Goal: Information Seeking & Learning: Check status

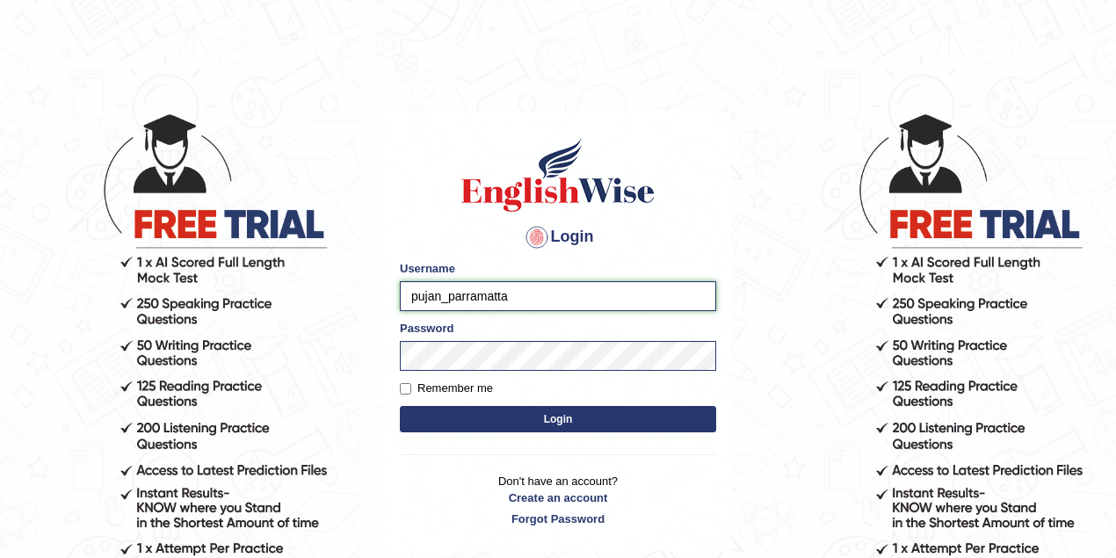
click at [438, 294] on input "pujan_parramatta" at bounding box center [558, 296] width 316 height 30
drag, startPoint x: 441, startPoint y: 294, endPoint x: 398, endPoint y: 293, distance: 43.1
click at [398, 293] on div "Login Please fix the following errors: Username pujan_parramatta Password Remem…" at bounding box center [558, 332] width 346 height 440
type input "maitree_parramatta"
click at [564, 424] on button "Login" at bounding box center [558, 419] width 316 height 26
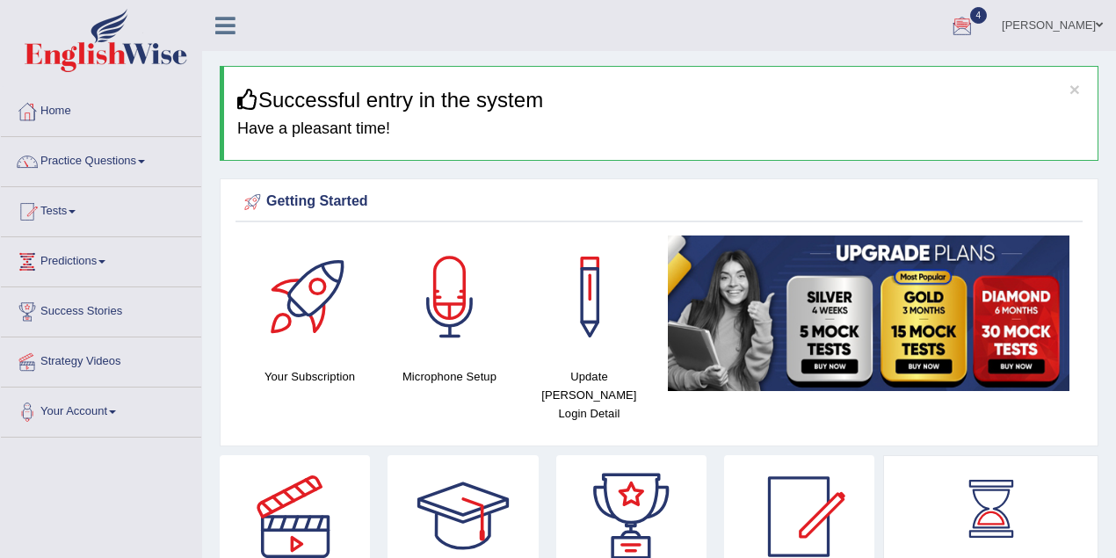
click at [1064, 26] on link "[PERSON_NAME]" at bounding box center [1052, 23] width 127 height 46
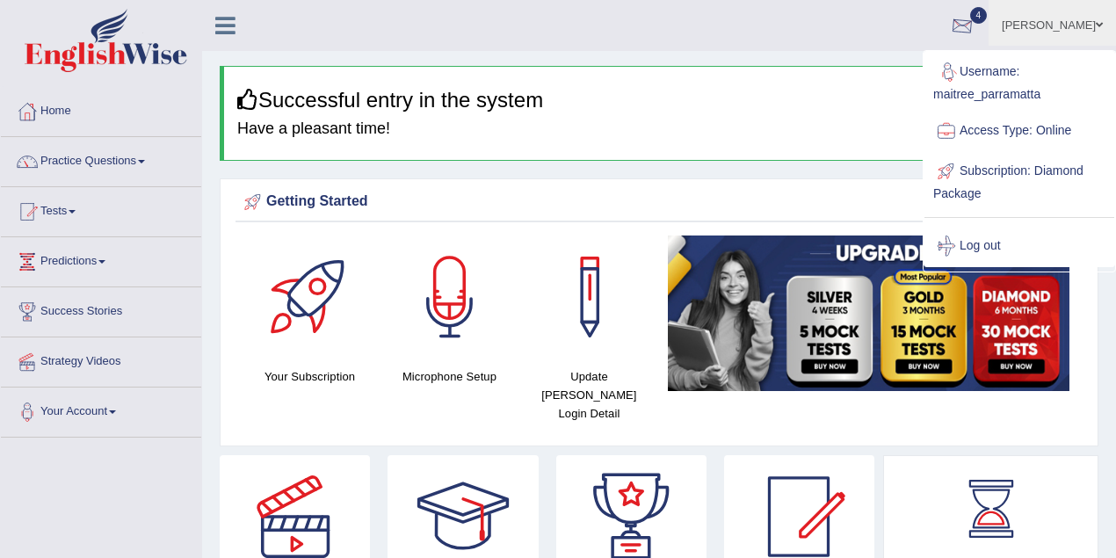
click at [774, 26] on ul "Maitree Dhyani Toggle navigation Username: maitree_parramatta Access Type: Onli…" at bounding box center [796, 25] width 640 height 50
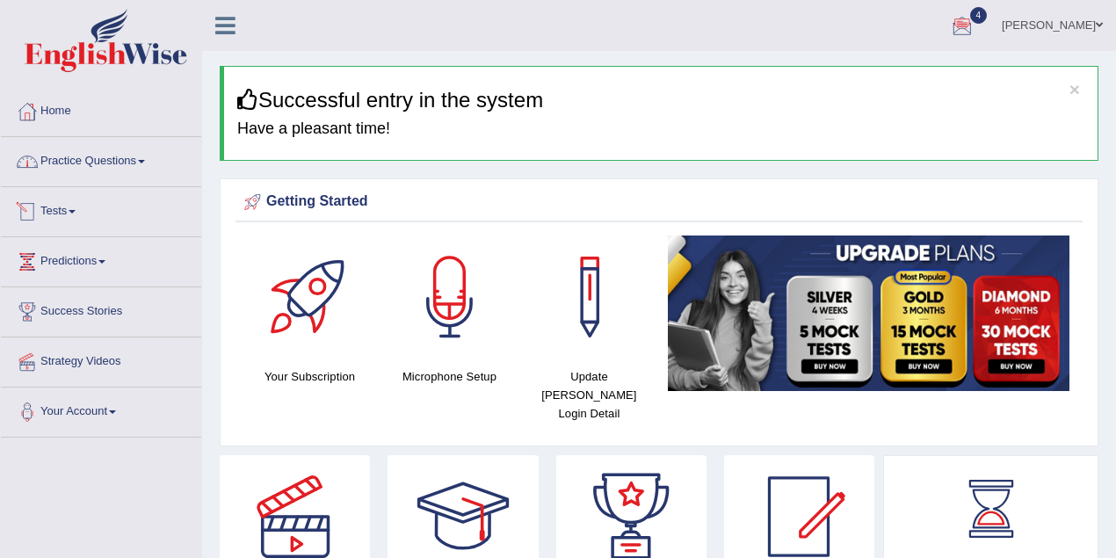
click at [107, 164] on link "Practice Questions" at bounding box center [101, 159] width 200 height 44
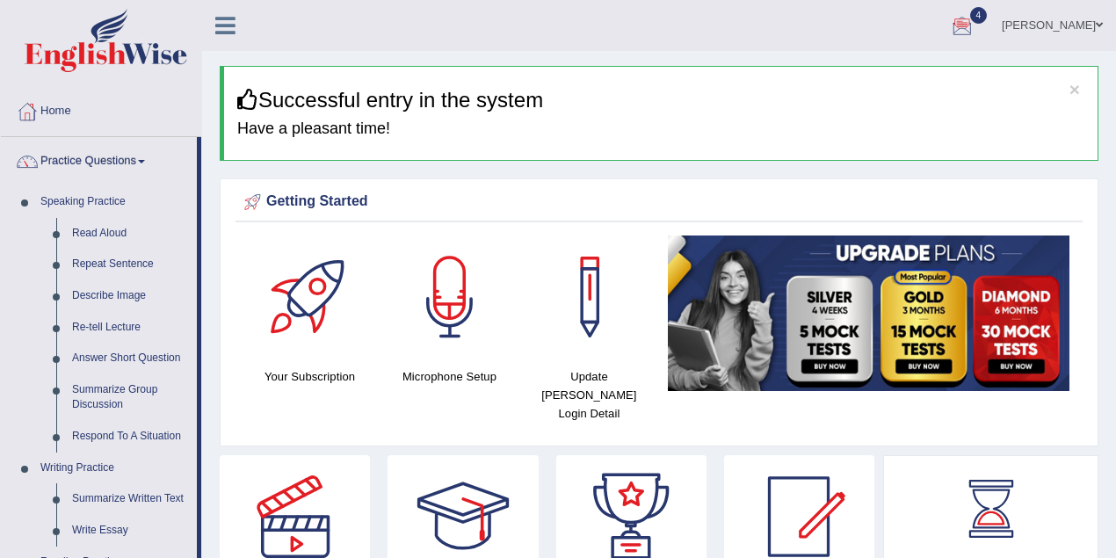
click at [107, 164] on link "Practice Questions" at bounding box center [99, 159] width 196 height 44
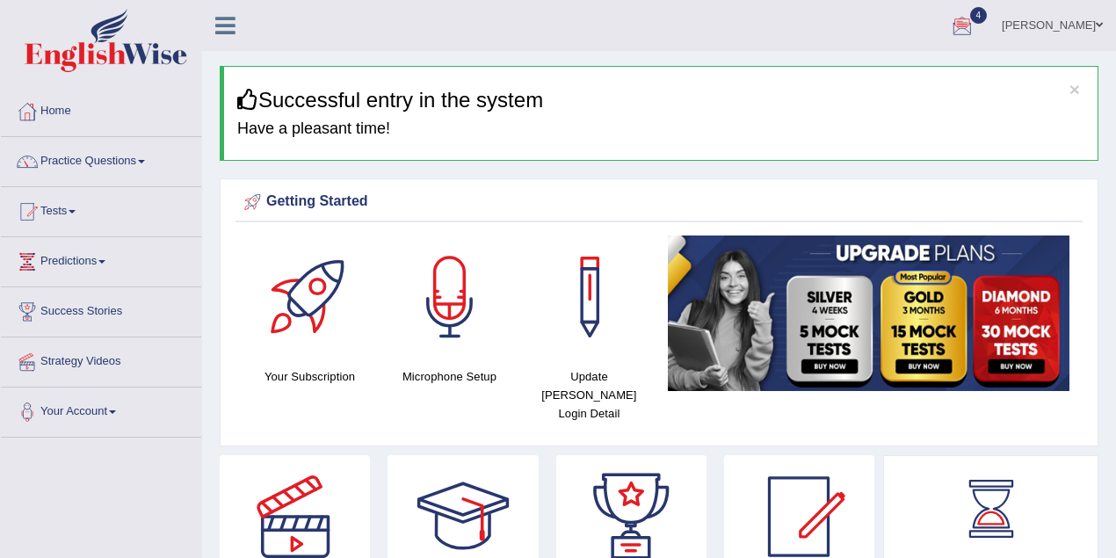
click at [65, 214] on link "Tests" at bounding box center [101, 209] width 200 height 44
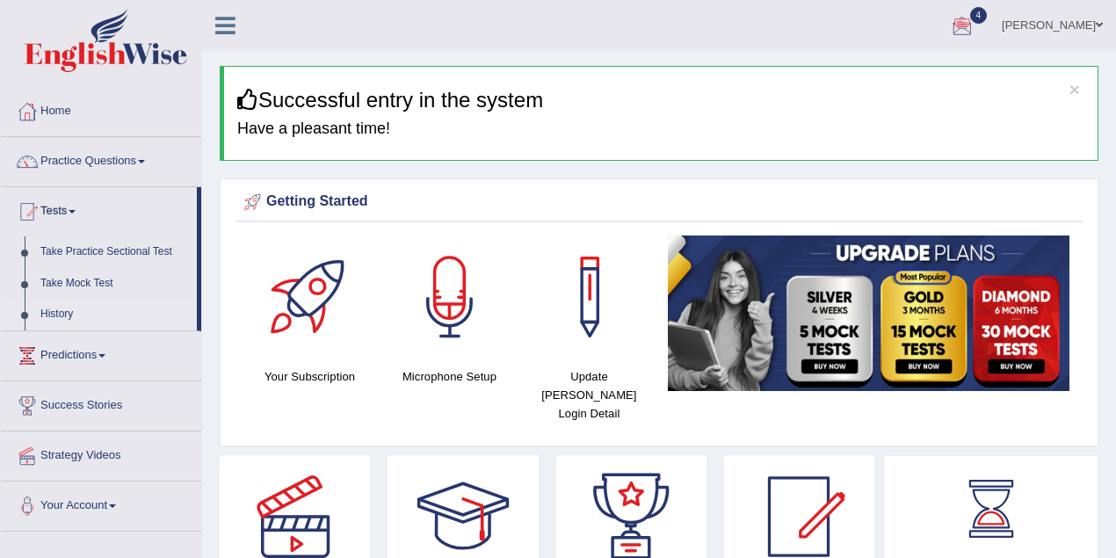
click at [64, 316] on link "History" at bounding box center [115, 315] width 164 height 32
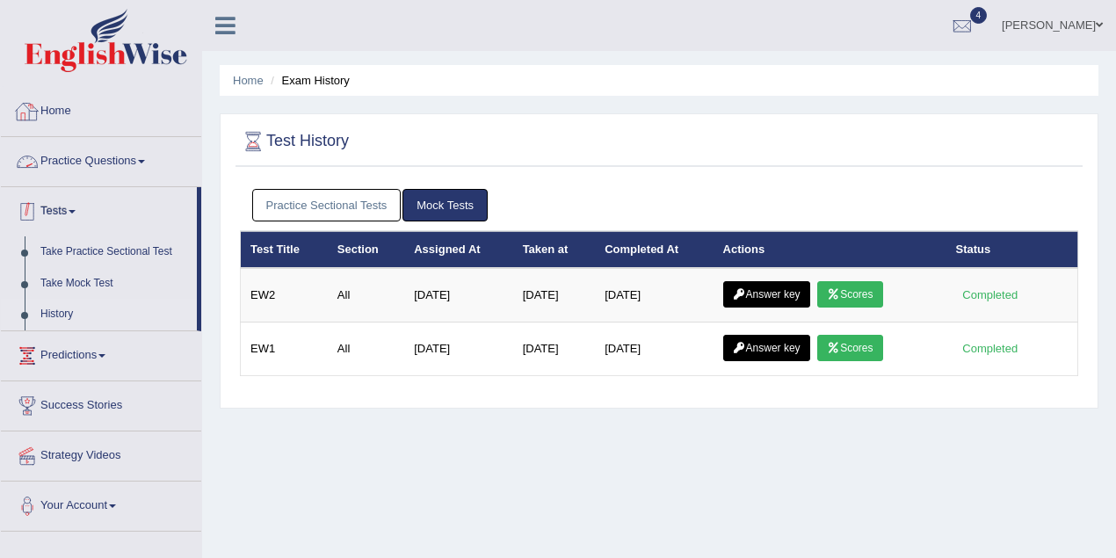
click at [70, 206] on link "Tests" at bounding box center [99, 209] width 196 height 44
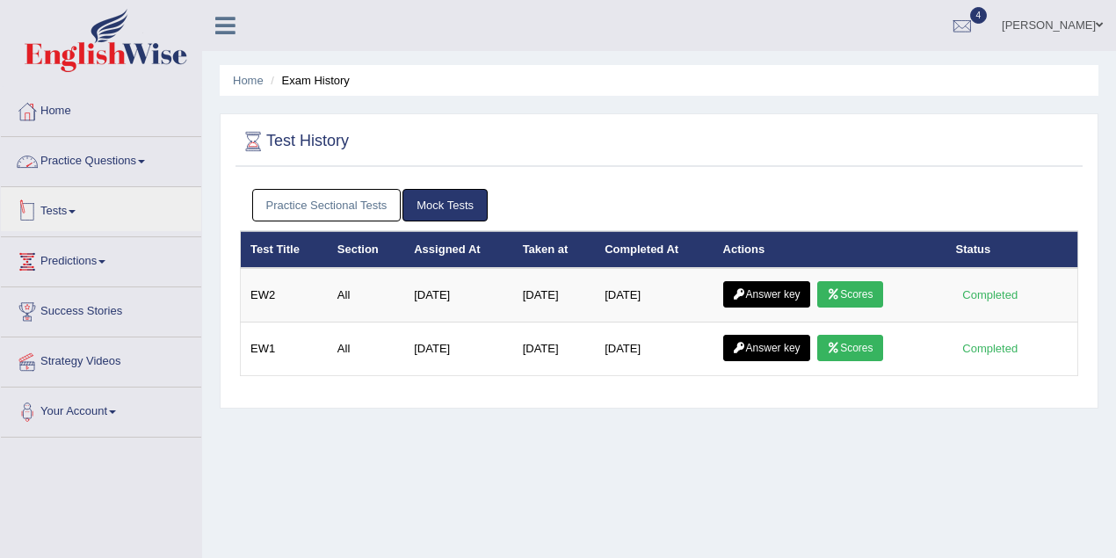
click at [112, 155] on link "Practice Questions" at bounding box center [101, 159] width 200 height 44
click at [112, 155] on link "Practice Questions" at bounding box center [99, 159] width 196 height 44
click at [105, 265] on link "Predictions" at bounding box center [101, 259] width 200 height 44
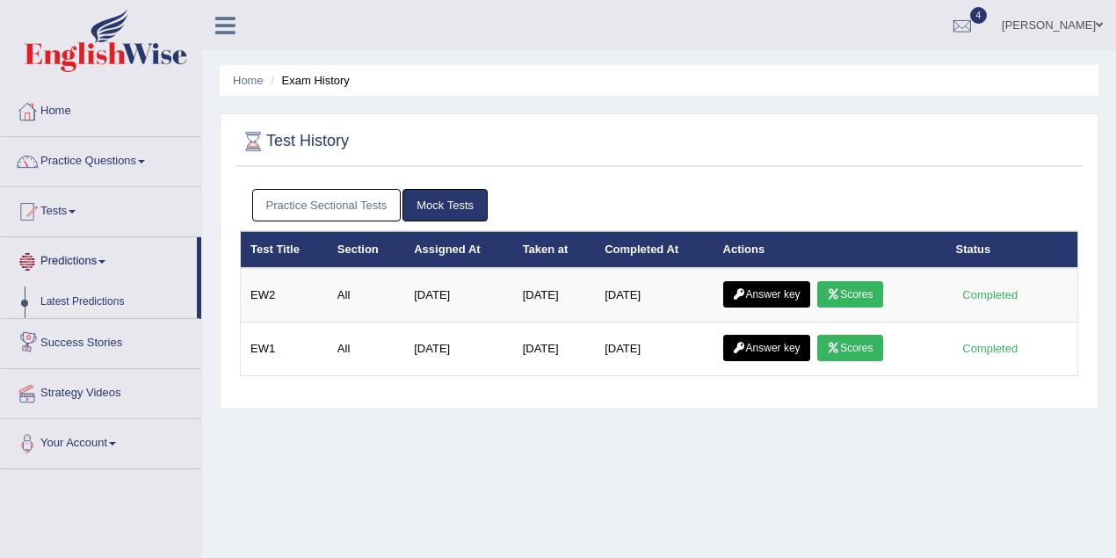
click at [108, 301] on link "Latest Predictions" at bounding box center [115, 303] width 164 height 32
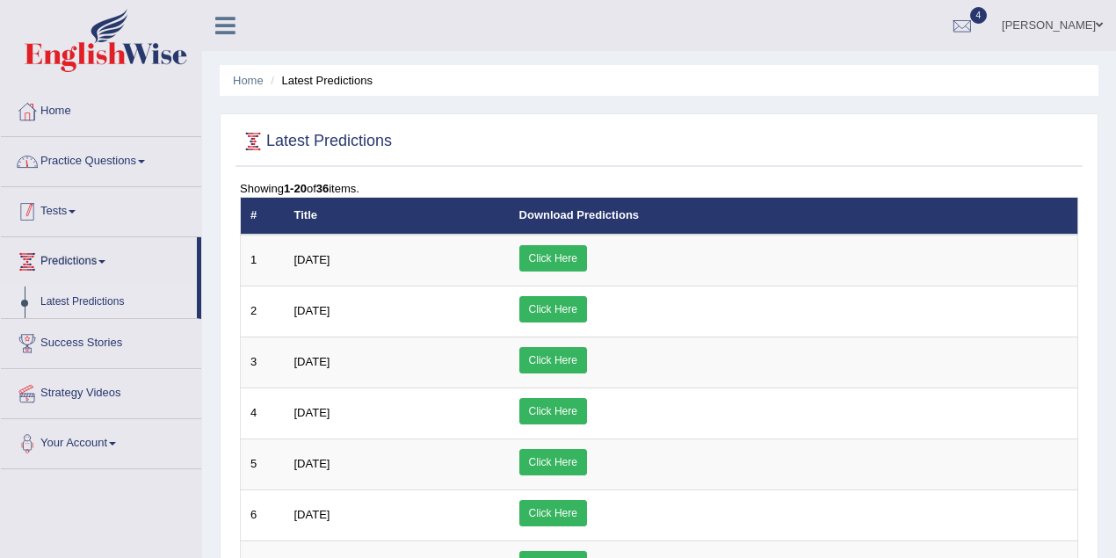
click at [84, 169] on link "Practice Questions" at bounding box center [101, 159] width 200 height 44
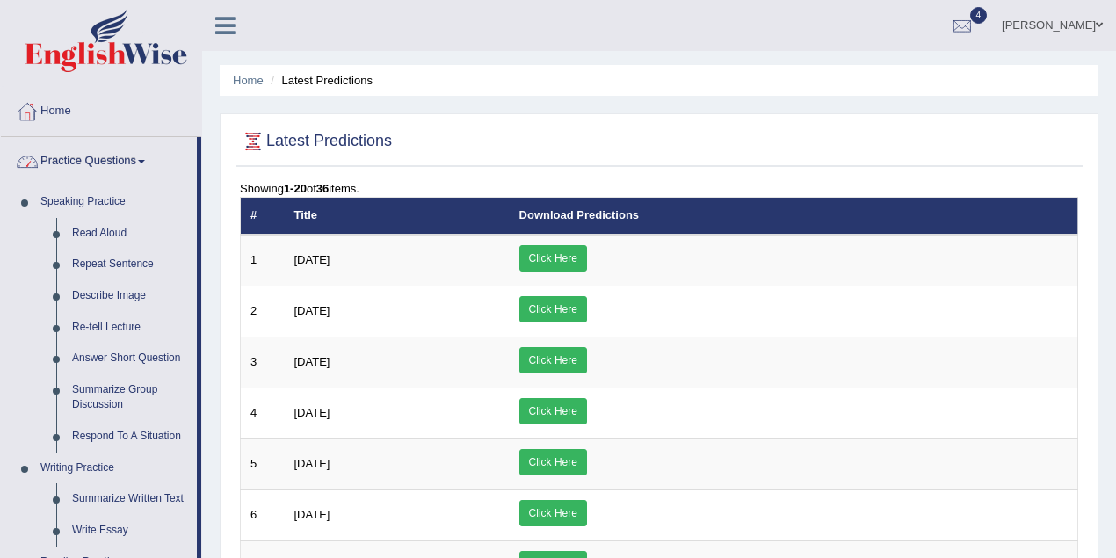
click at [77, 162] on link "Practice Questions" at bounding box center [99, 159] width 196 height 44
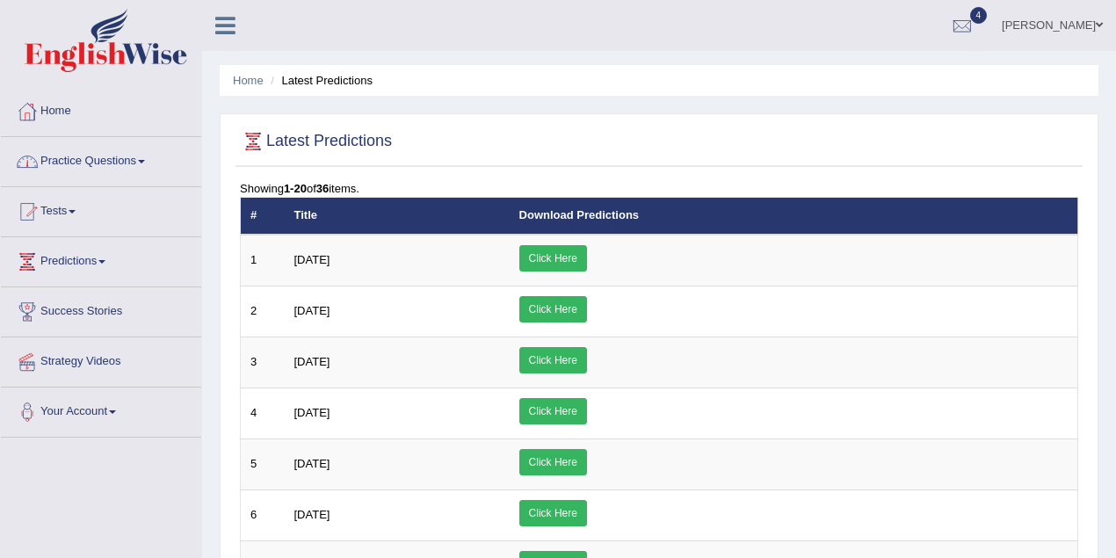
click at [68, 159] on link "Practice Questions" at bounding box center [101, 159] width 200 height 44
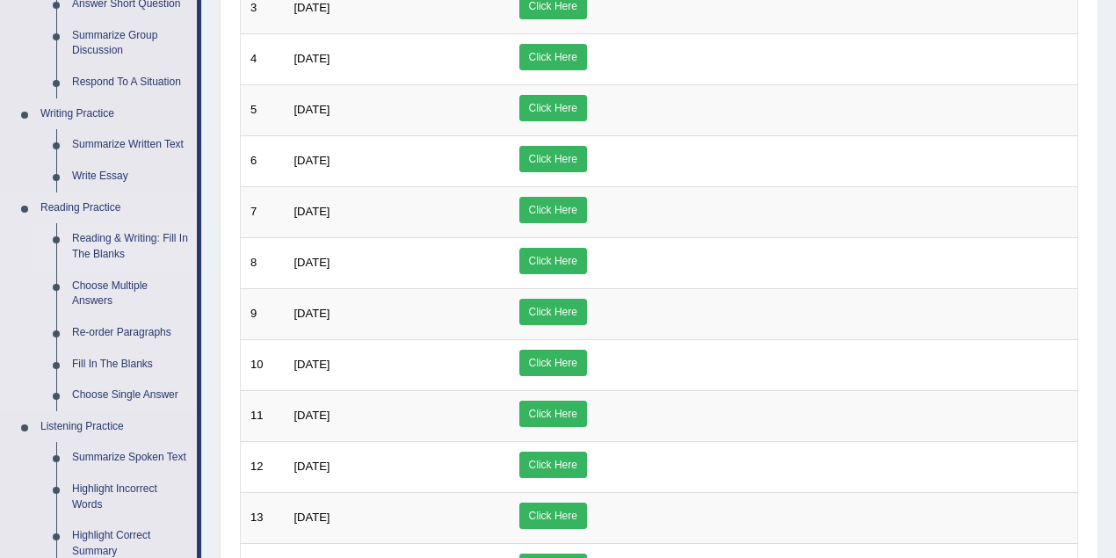
scroll to position [390, 0]
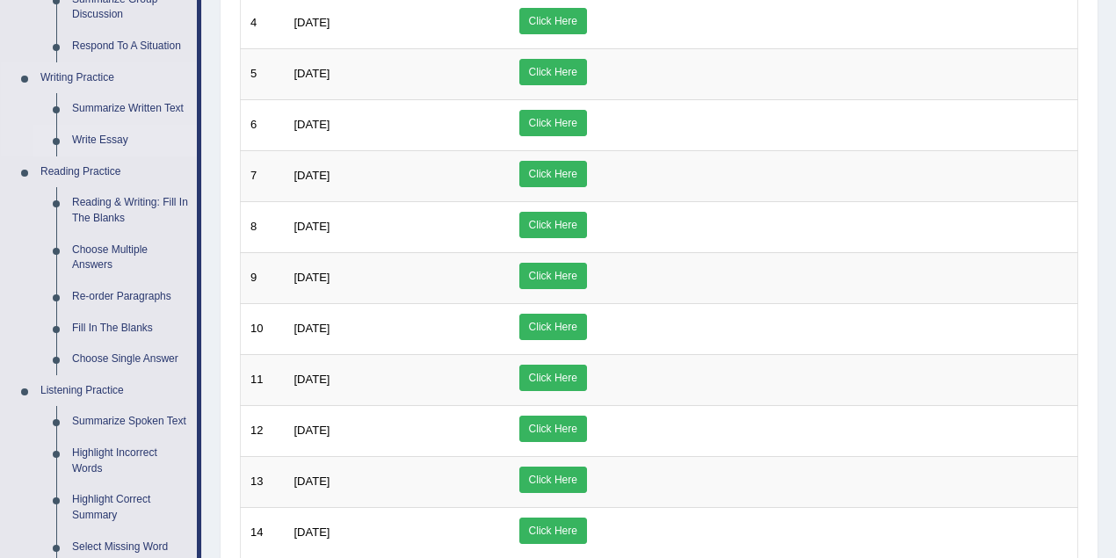
click at [115, 135] on link "Write Essay" at bounding box center [130, 141] width 133 height 32
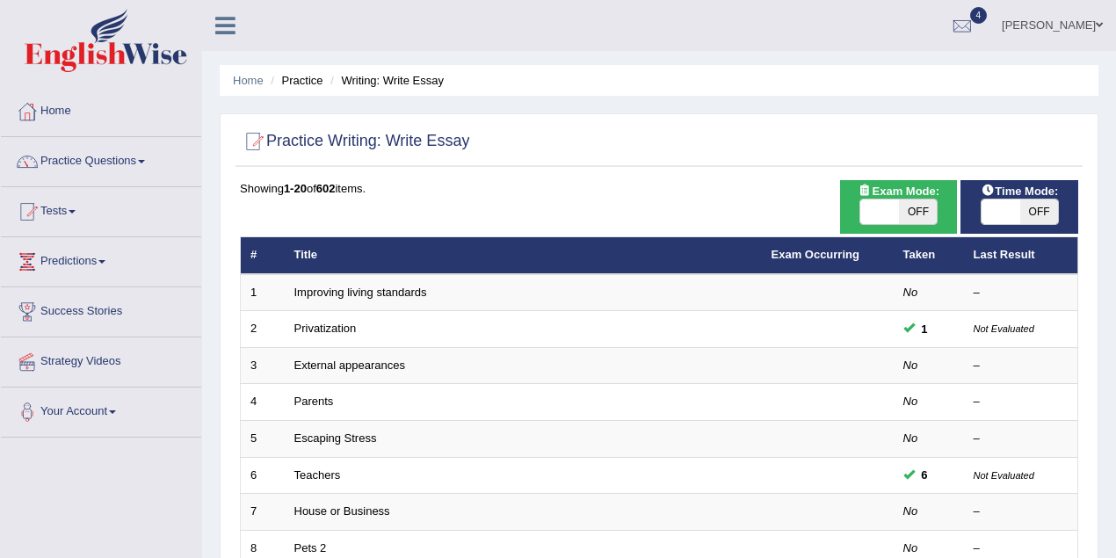
click at [909, 211] on span "OFF" at bounding box center [918, 212] width 39 height 25
checkbox input "true"
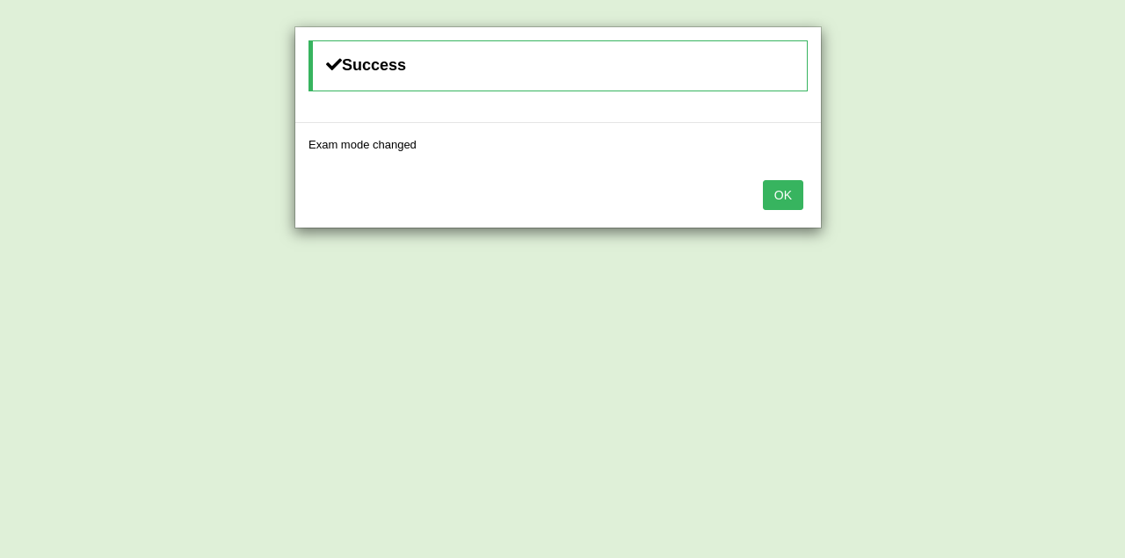
click at [791, 181] on button "OK" at bounding box center [783, 195] width 40 height 30
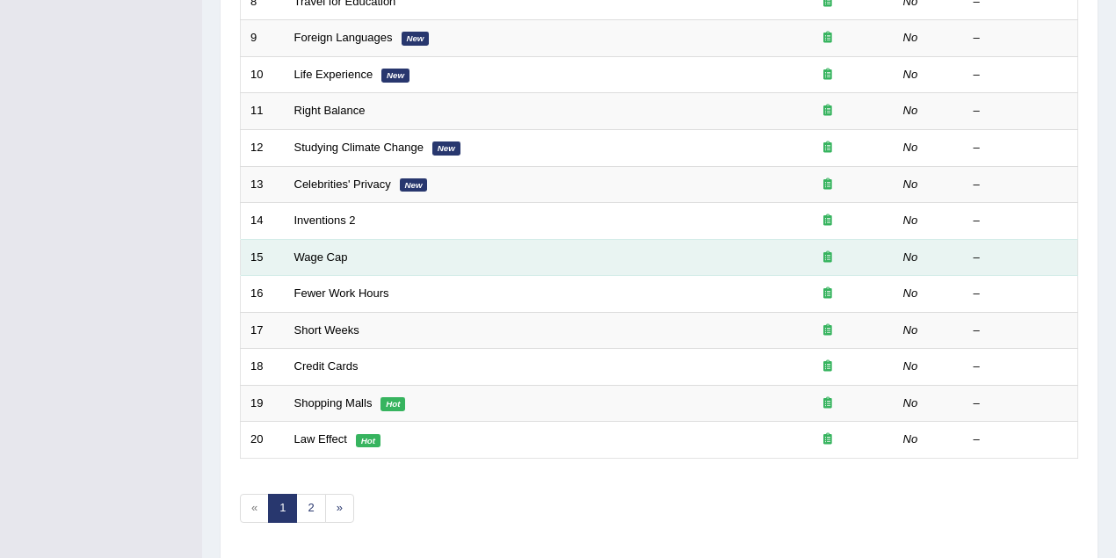
scroll to position [597, 0]
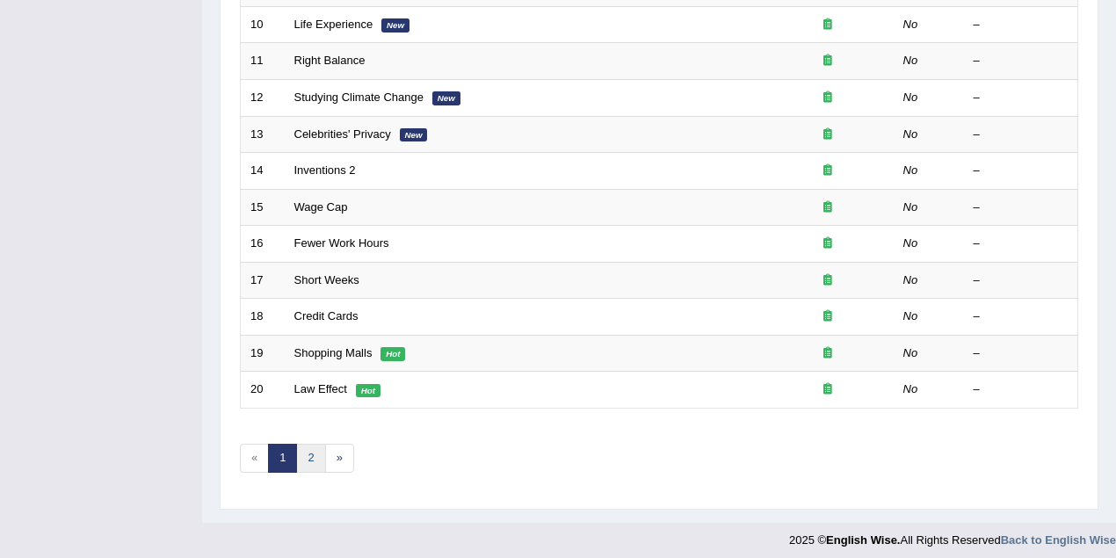
click at [318, 444] on link "2" at bounding box center [310, 458] width 29 height 29
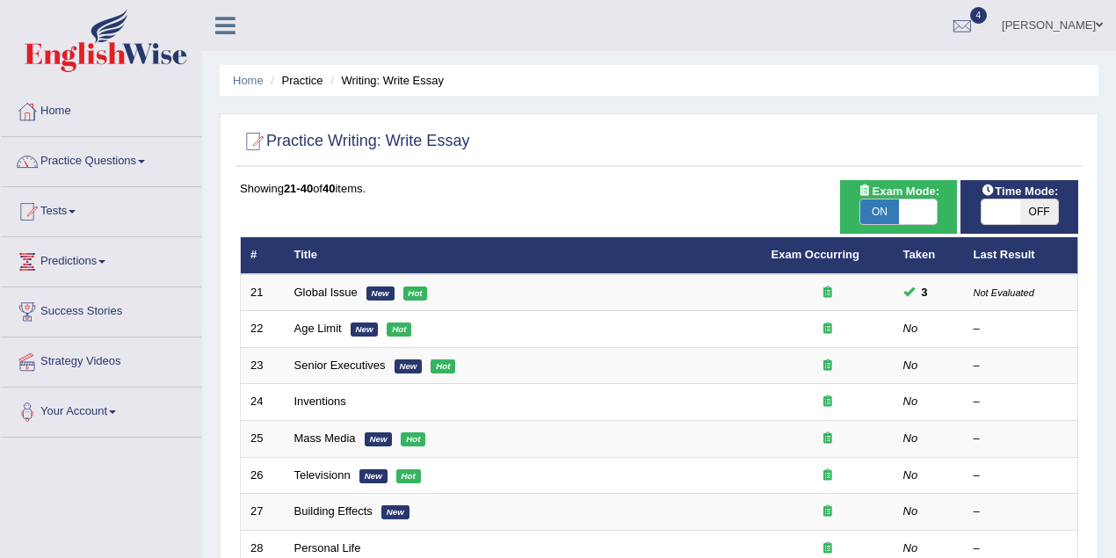
click at [1079, 24] on link "[PERSON_NAME]" at bounding box center [1052, 23] width 127 height 46
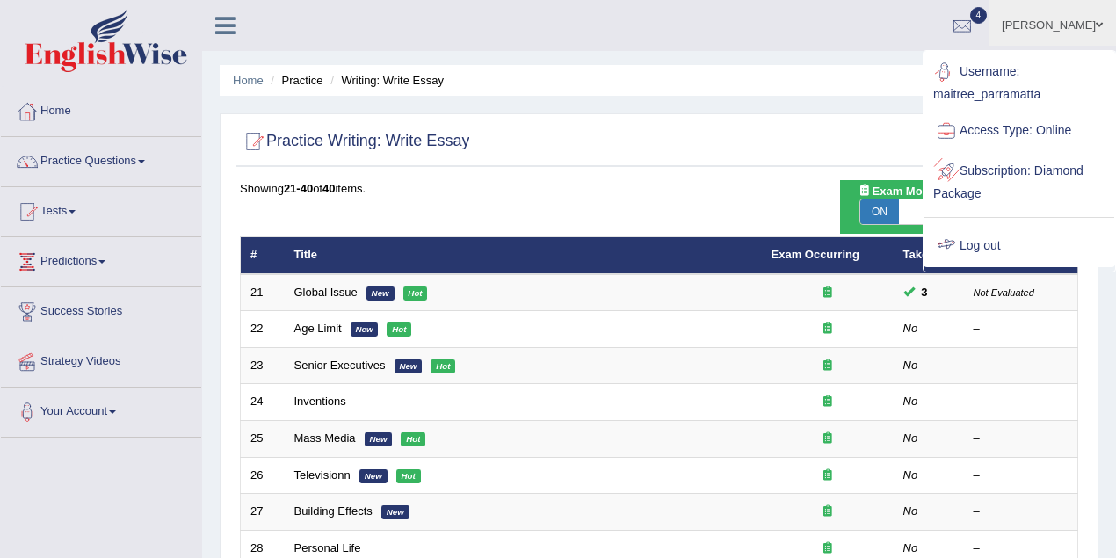
click at [973, 243] on link "Log out" at bounding box center [1020, 246] width 190 height 40
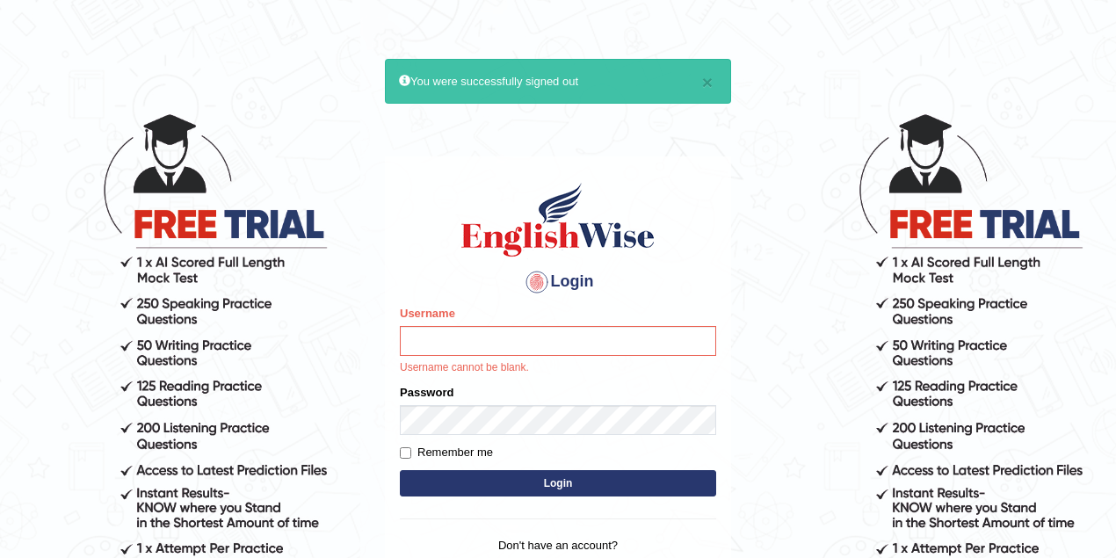
click at [437, 345] on input "Username" at bounding box center [558, 341] width 316 height 30
type input "sarugurung_parramatta"
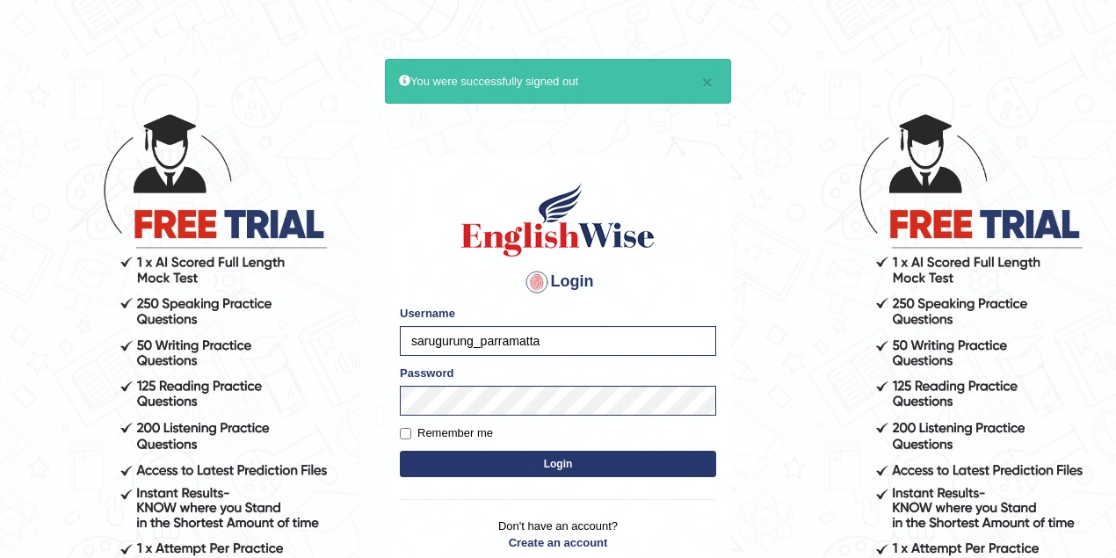
click at [551, 459] on button "Login" at bounding box center [558, 464] width 316 height 26
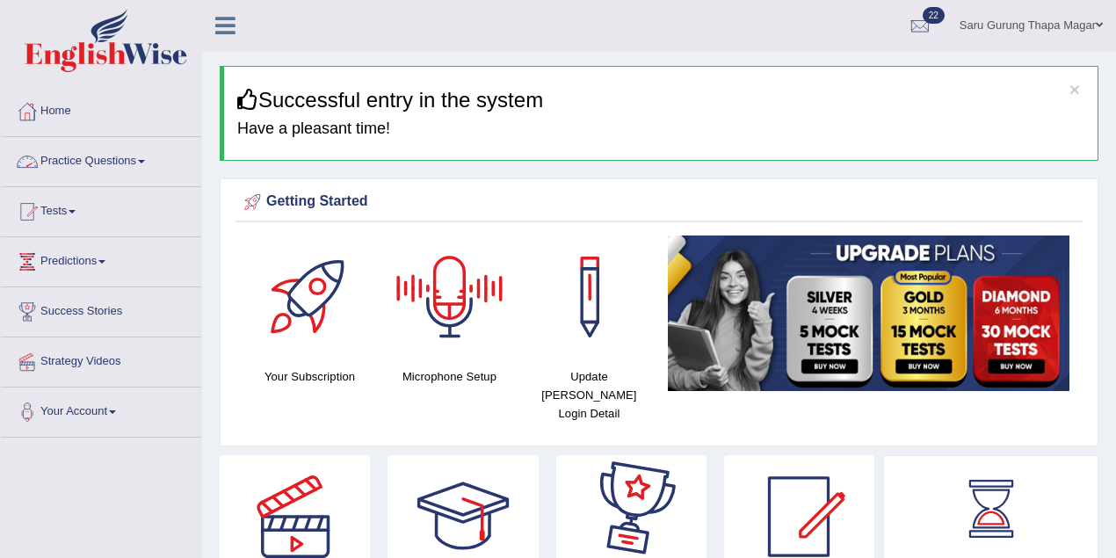
click at [131, 149] on link "Practice Questions" at bounding box center [101, 159] width 200 height 44
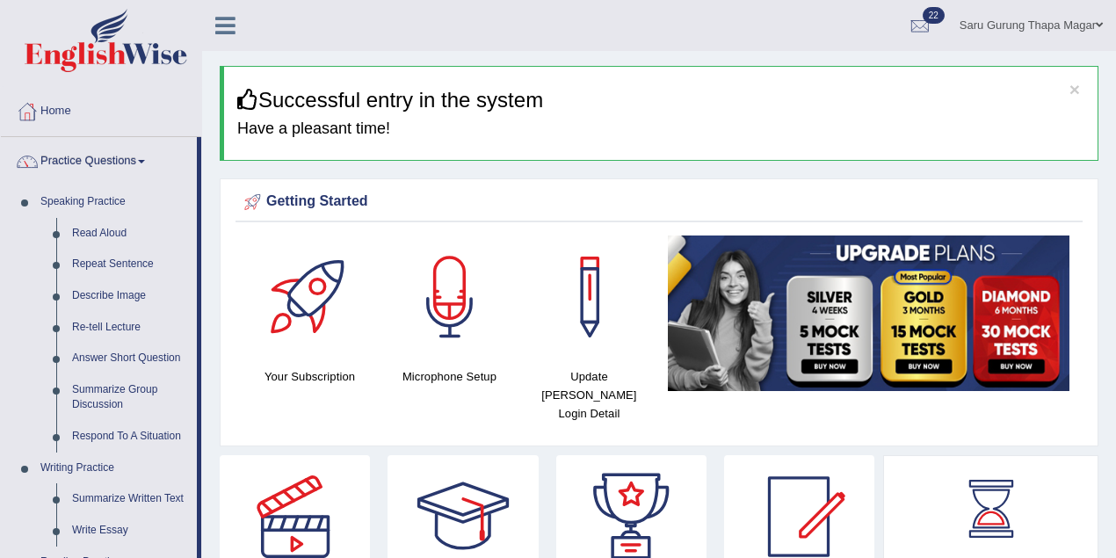
click at [131, 149] on link "Practice Questions" at bounding box center [99, 159] width 196 height 44
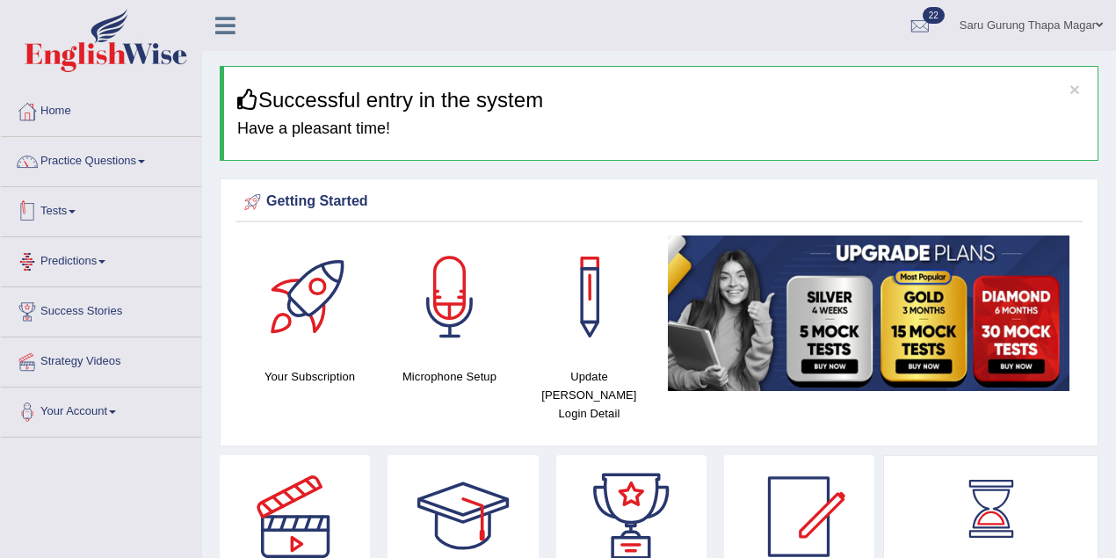
click at [71, 213] on link "Tests" at bounding box center [101, 209] width 200 height 44
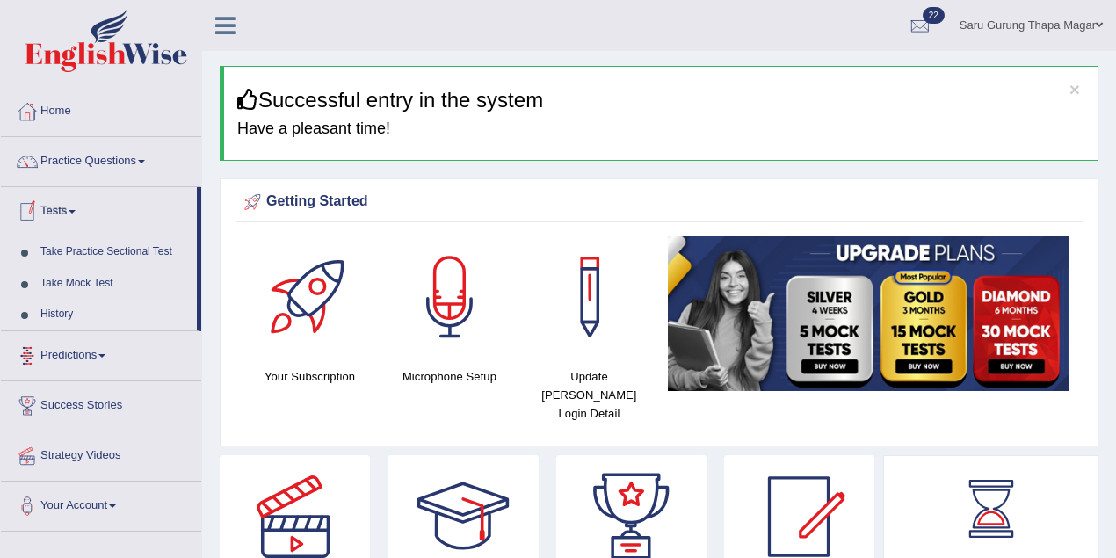
click at [70, 320] on link "History" at bounding box center [115, 315] width 164 height 32
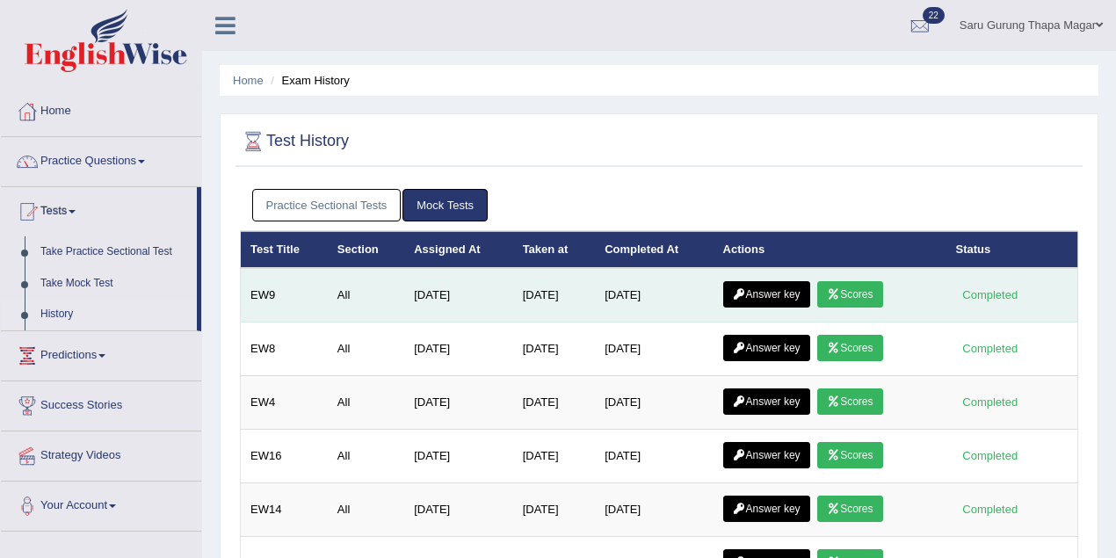
click at [840, 292] on icon at bounding box center [833, 294] width 13 height 11
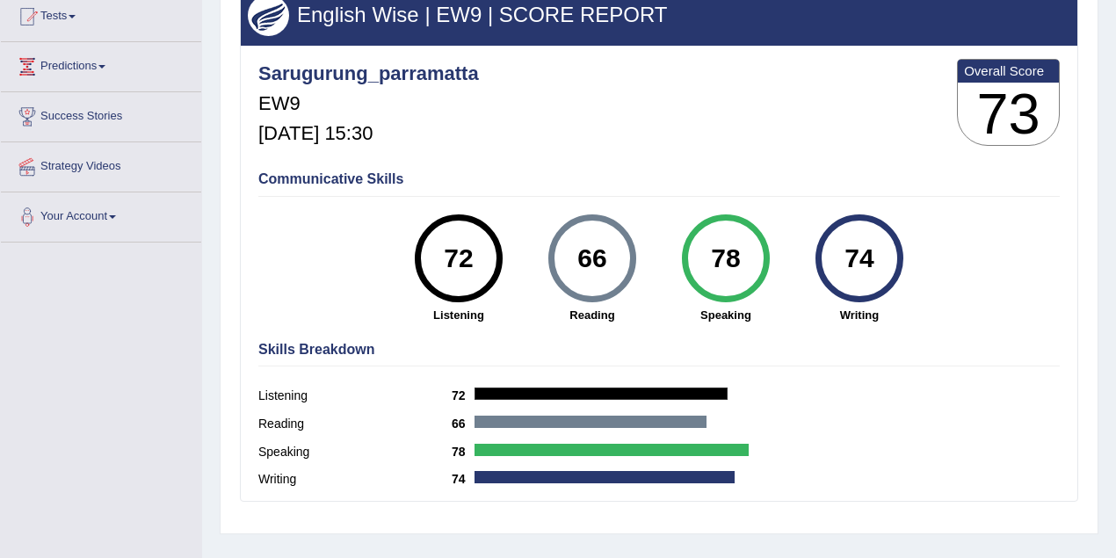
scroll to position [234, 0]
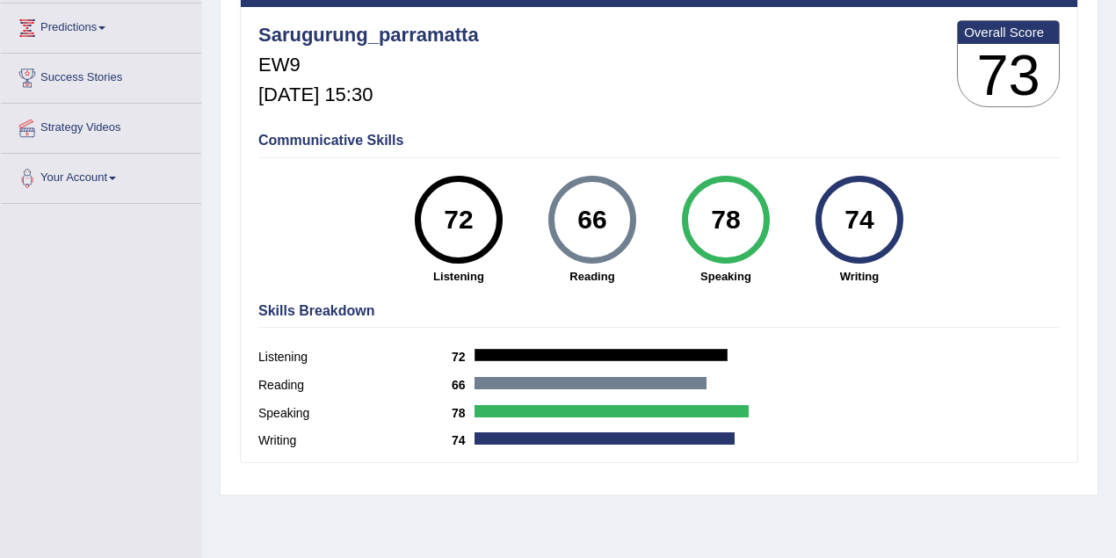
drag, startPoint x: 888, startPoint y: 225, endPoint x: 832, endPoint y: 218, distance: 56.7
click at [832, 218] on div "74" at bounding box center [859, 220] width 64 height 74
drag, startPoint x: 738, startPoint y: 220, endPoint x: 706, endPoint y: 218, distance: 31.7
click at [706, 218] on div "78" at bounding box center [726, 220] width 64 height 74
drag, startPoint x: 612, startPoint y: 216, endPoint x: 573, endPoint y: 216, distance: 38.7
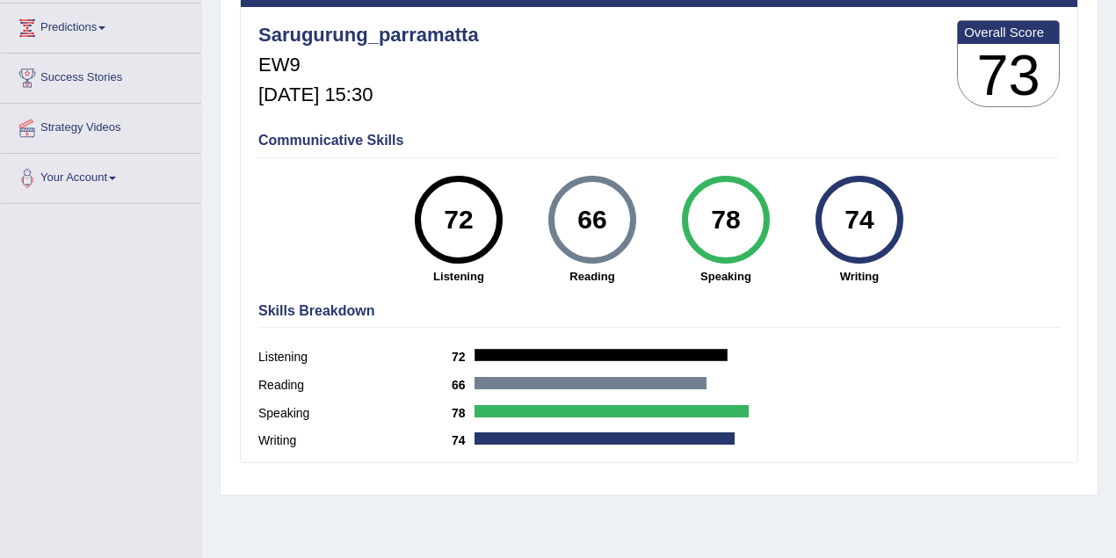
click at [573, 216] on div "66" at bounding box center [592, 220] width 64 height 74
drag, startPoint x: 480, startPoint y: 213, endPoint x: 450, endPoint y: 213, distance: 29.9
click at [450, 213] on div "72" at bounding box center [458, 220] width 64 height 74
click at [555, 281] on strong "Reading" at bounding box center [592, 276] width 116 height 17
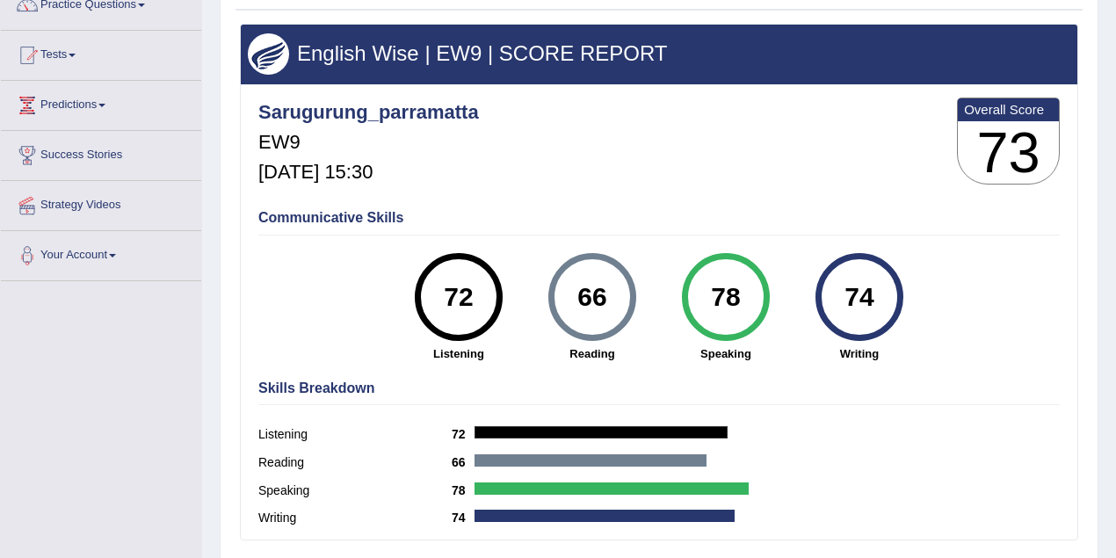
scroll to position [0, 0]
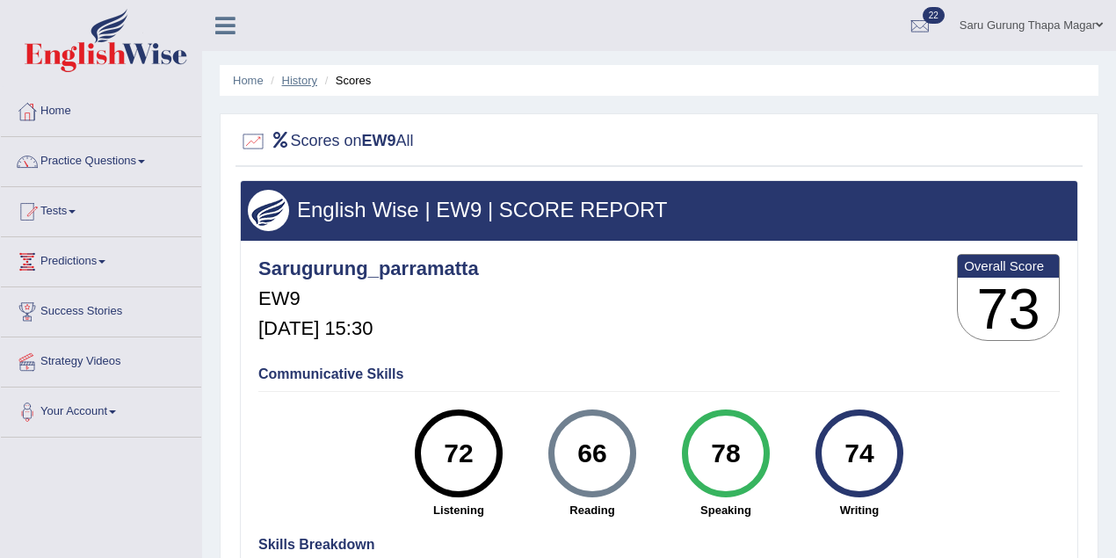
click at [301, 79] on link "History" at bounding box center [299, 80] width 35 height 13
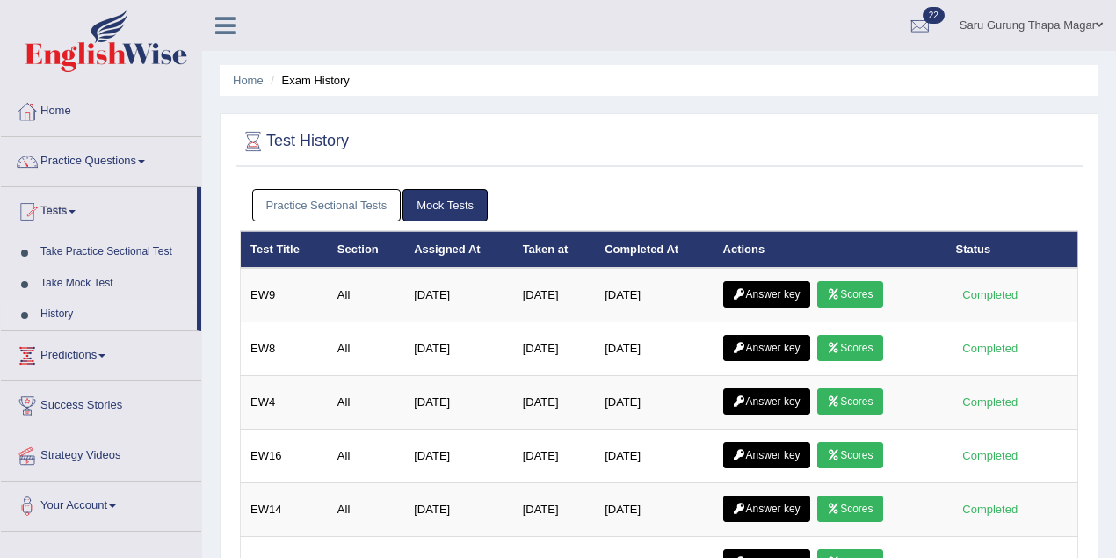
click at [796, 295] on link "Answer key" at bounding box center [766, 294] width 87 height 26
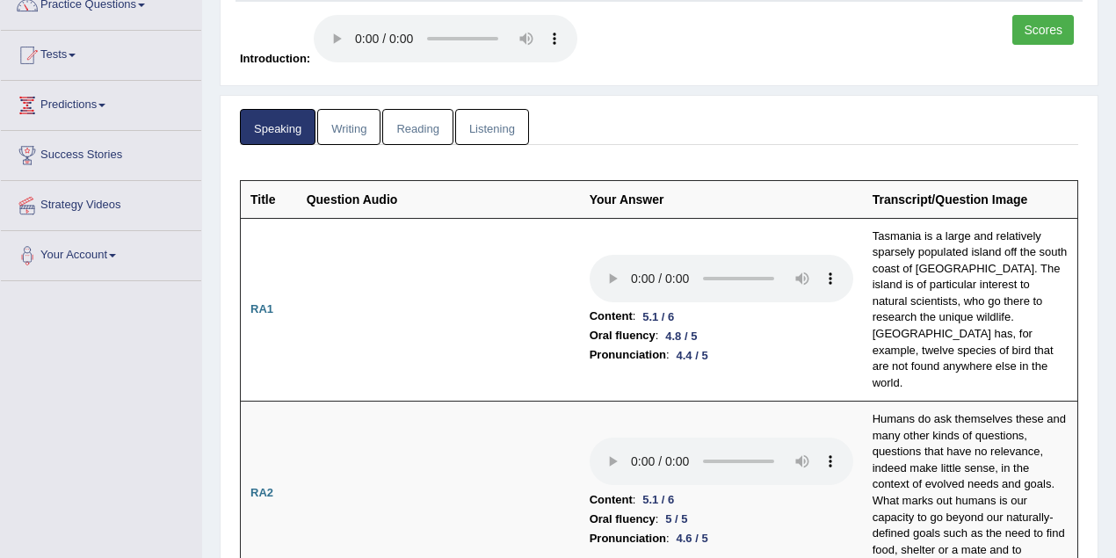
click at [489, 118] on link "Listening" at bounding box center [492, 127] width 74 height 36
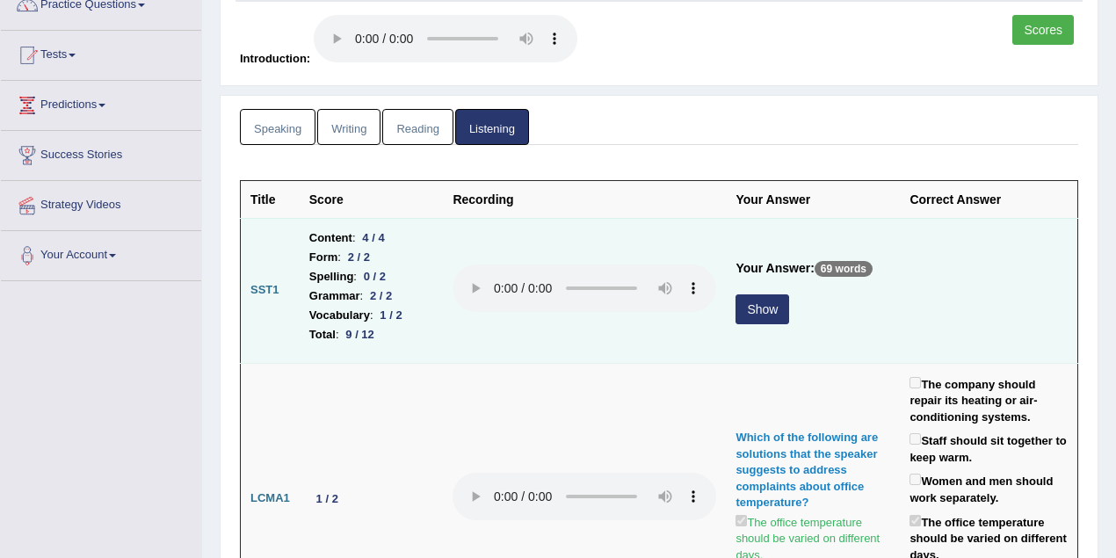
click at [747, 313] on button "Show" at bounding box center [763, 309] width 54 height 30
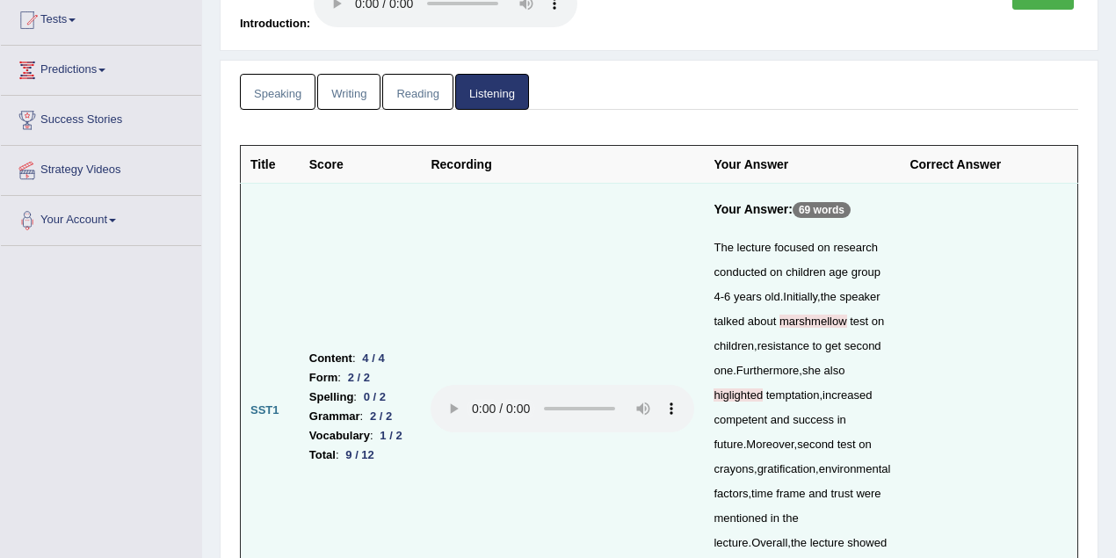
scroll to position [156, 0]
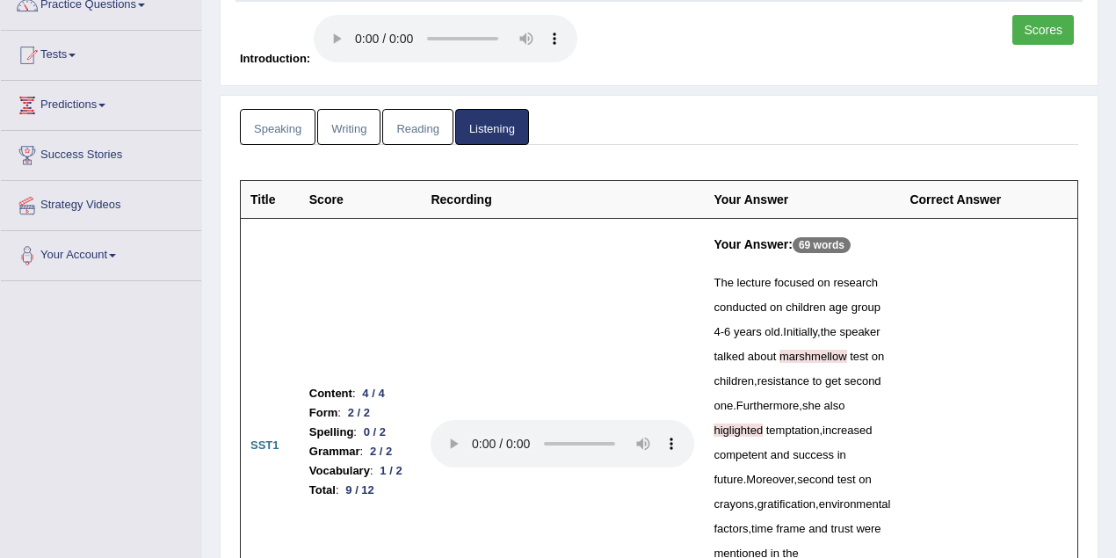
click at [382, 117] on link "Reading" at bounding box center [417, 127] width 70 height 36
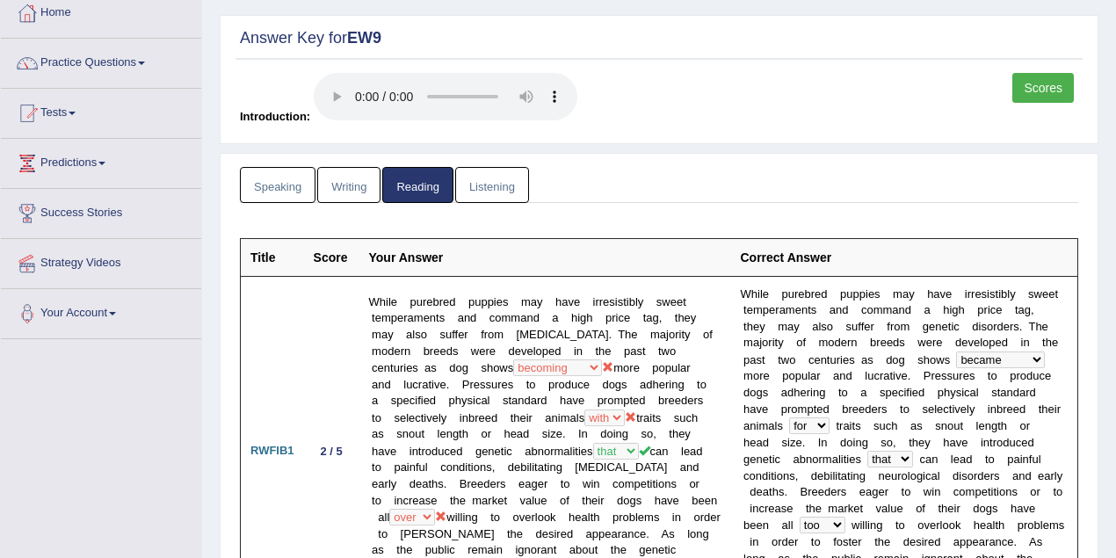
scroll to position [0, 0]
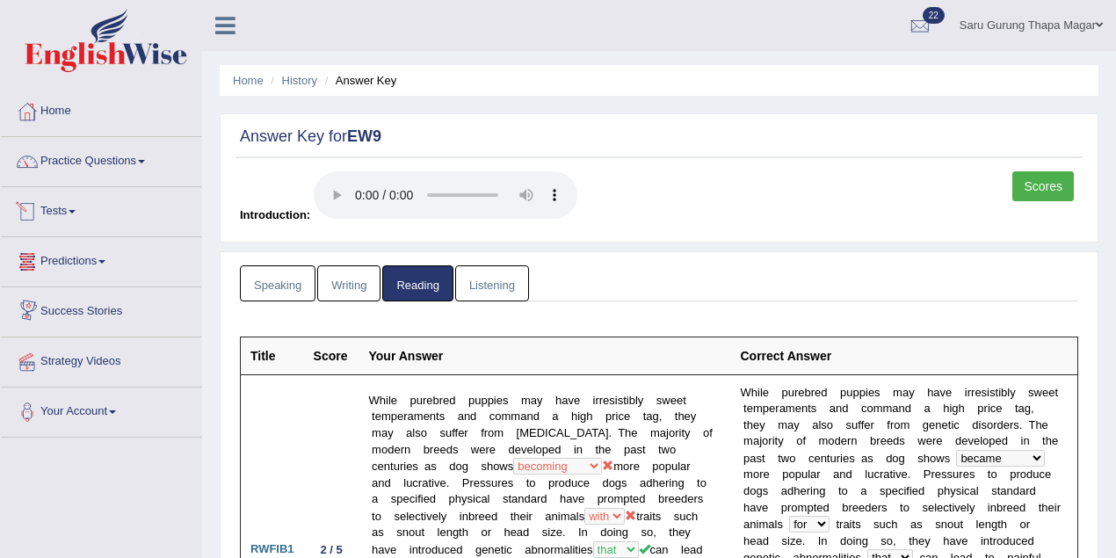
click at [357, 283] on link "Writing" at bounding box center [348, 283] width 63 height 36
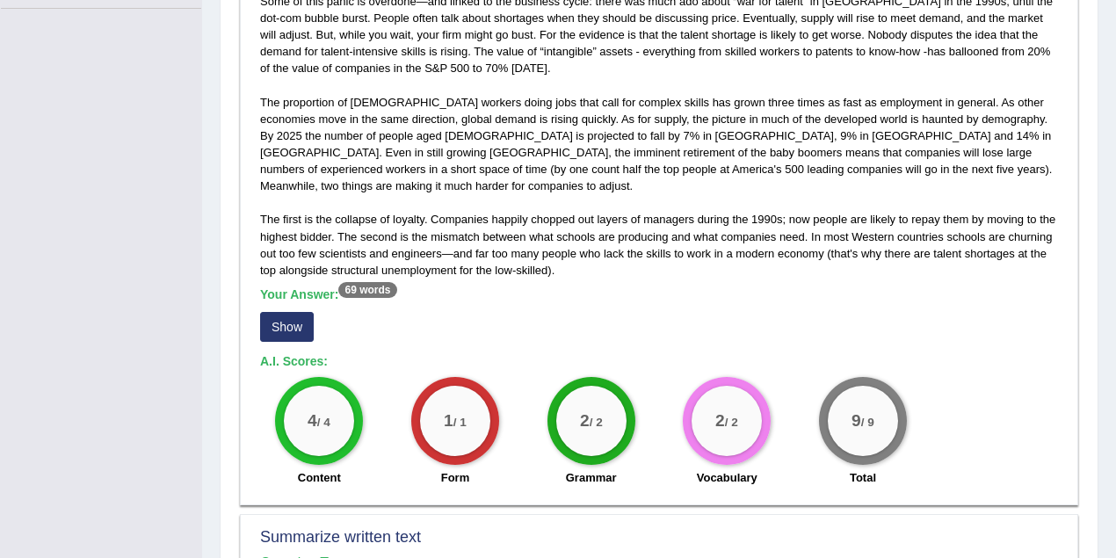
scroll to position [469, 0]
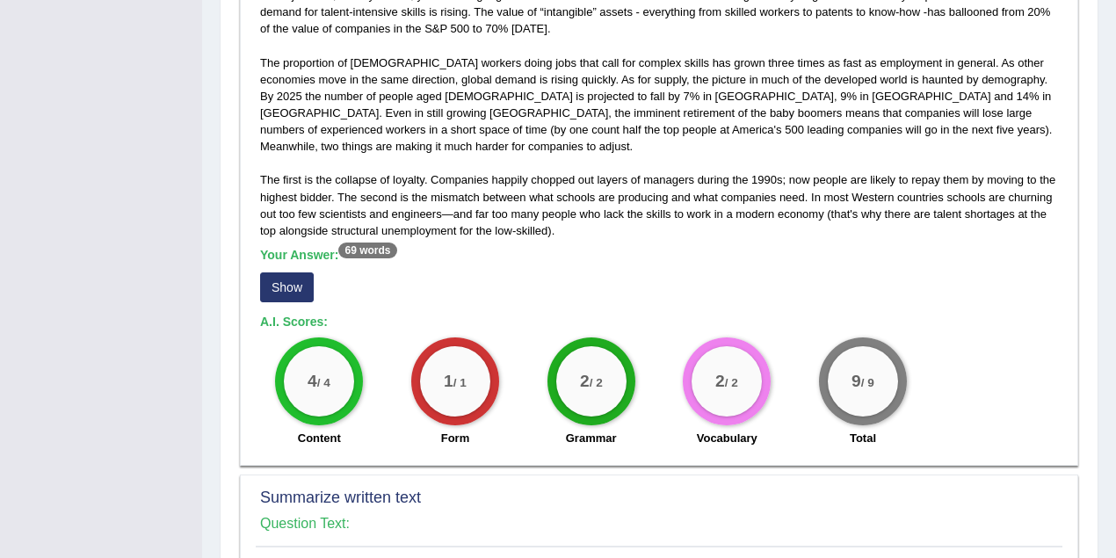
click at [295, 273] on button "Show" at bounding box center [287, 288] width 54 height 30
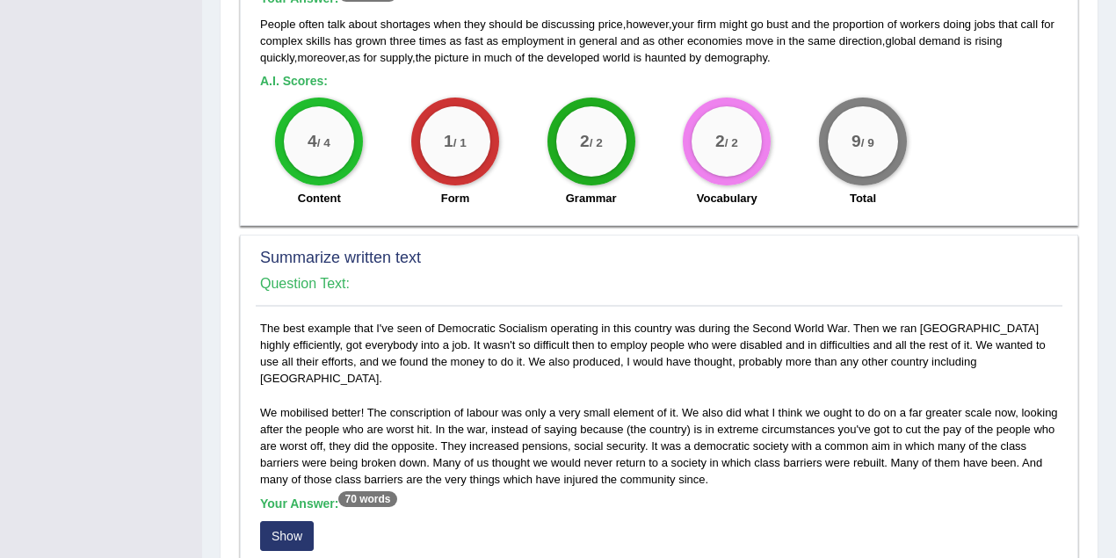
scroll to position [937, 0]
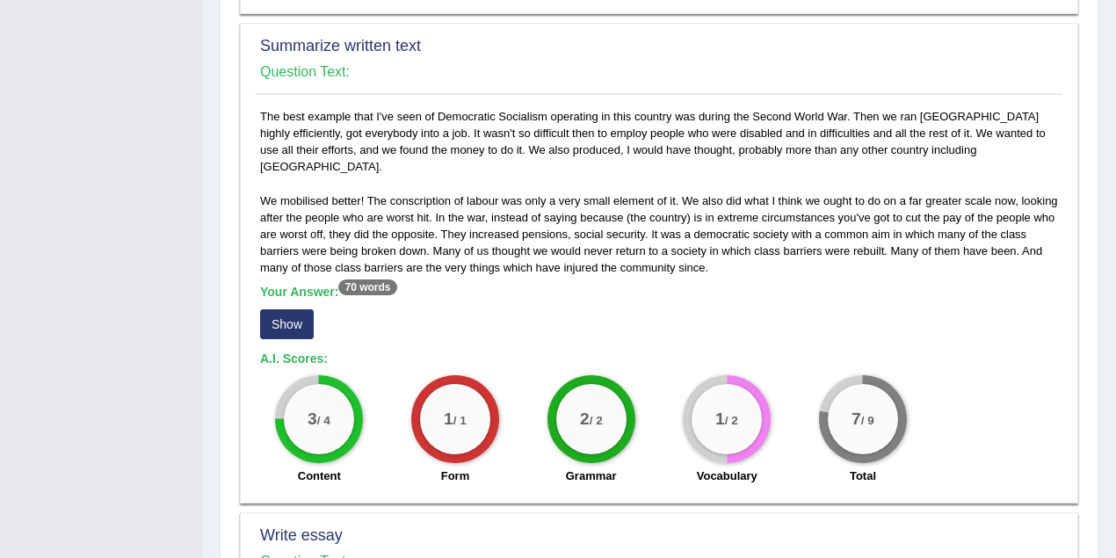
click at [286, 309] on button "Show" at bounding box center [287, 324] width 54 height 30
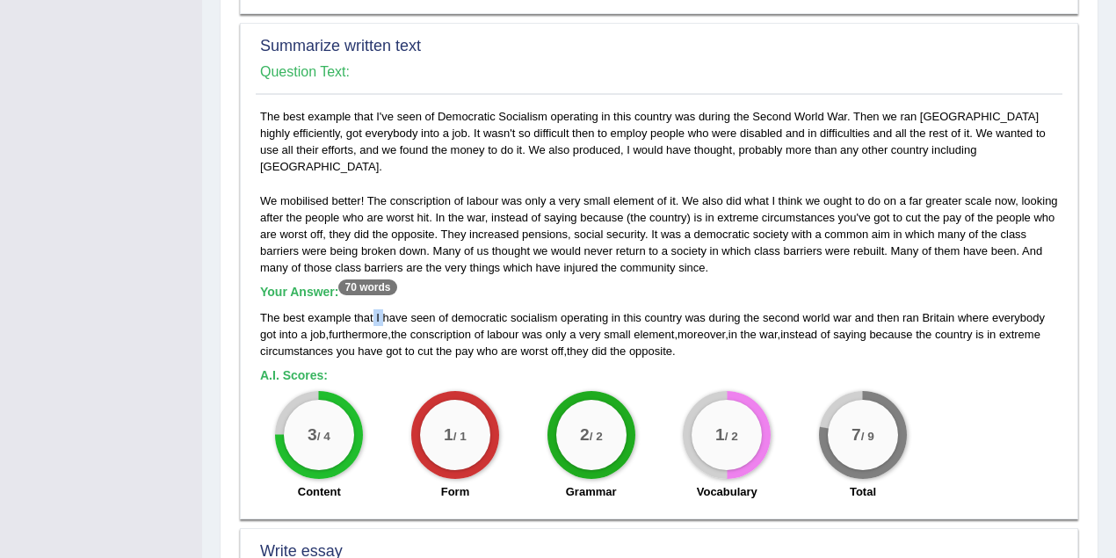
click at [381, 309] on div "The best example that I have seen of democratic socialism operating in this cou…" at bounding box center [659, 334] width 798 height 50
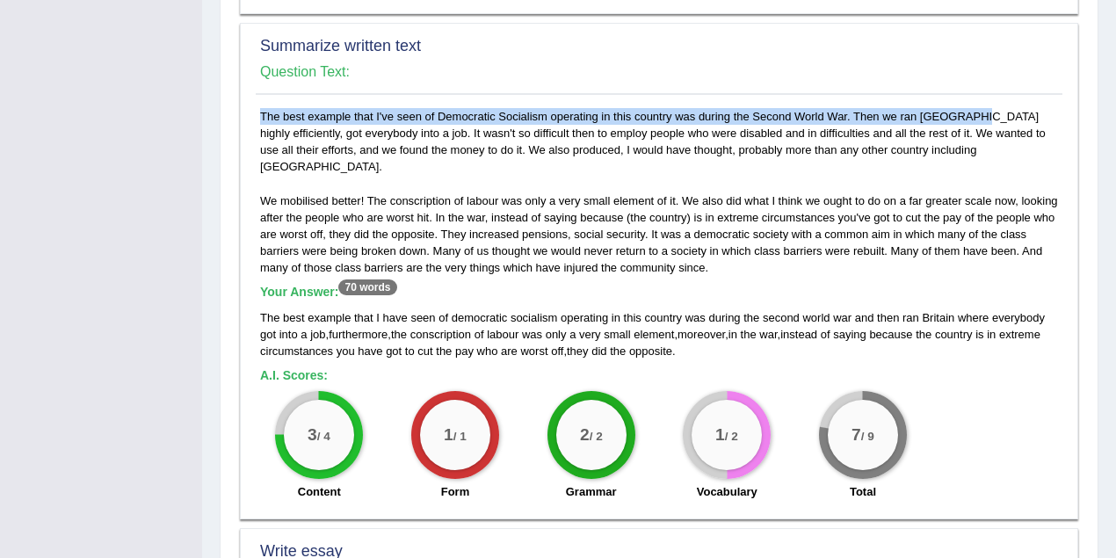
drag, startPoint x: 914, startPoint y: 97, endPoint x: 982, endPoint y: 84, distance: 68.8
click at [982, 84] on div "Summarize written text Question Text: The best example that I've seen of Democr…" at bounding box center [659, 271] width 839 height 497
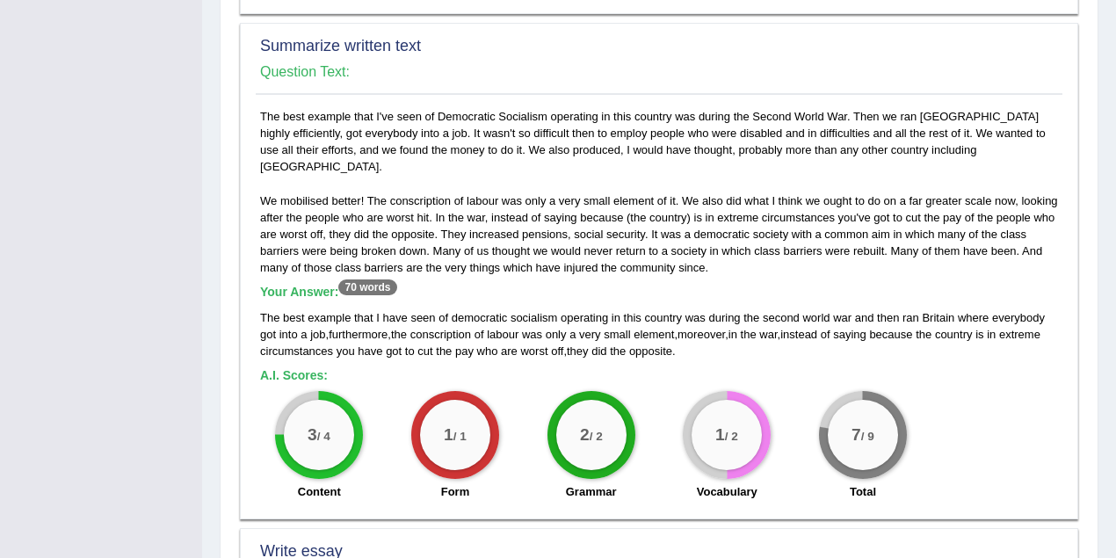
click at [948, 108] on div "The best example that I've seen of Democratic Socialism operating in this count…" at bounding box center [659, 309] width 807 height 402
click at [936, 108] on div "The best example that I've seen of Democratic Socialism operating in this count…" at bounding box center [659, 309] width 807 height 402
click at [659, 311] on span "country" at bounding box center [663, 317] width 38 height 13
drag, startPoint x: 751, startPoint y: 93, endPoint x: 844, endPoint y: 95, distance: 93.2
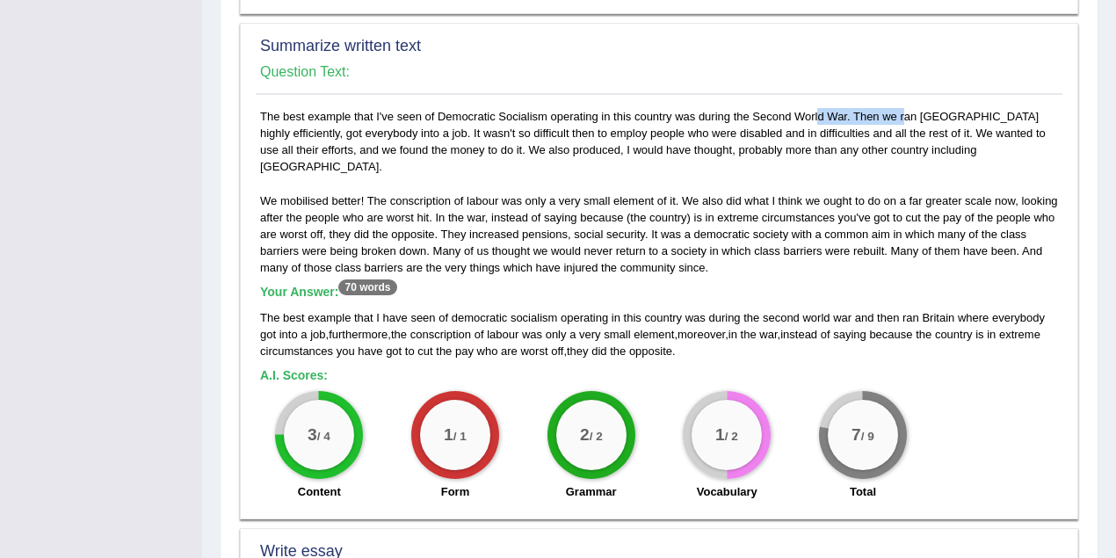
click at [844, 108] on div "The best example that I've seen of Democratic Socialism operating in this count…" at bounding box center [659, 309] width 807 height 402
click at [699, 285] on h5 "Your Answer: 70 words" at bounding box center [659, 293] width 798 height 16
drag, startPoint x: 439, startPoint y: 95, endPoint x: 545, endPoint y: 98, distance: 106.4
click at [545, 108] on div "The best example that I've seen of Democratic Socialism operating in this count…" at bounding box center [659, 309] width 807 height 402
click at [593, 311] on span "operating" at bounding box center [584, 317] width 47 height 13
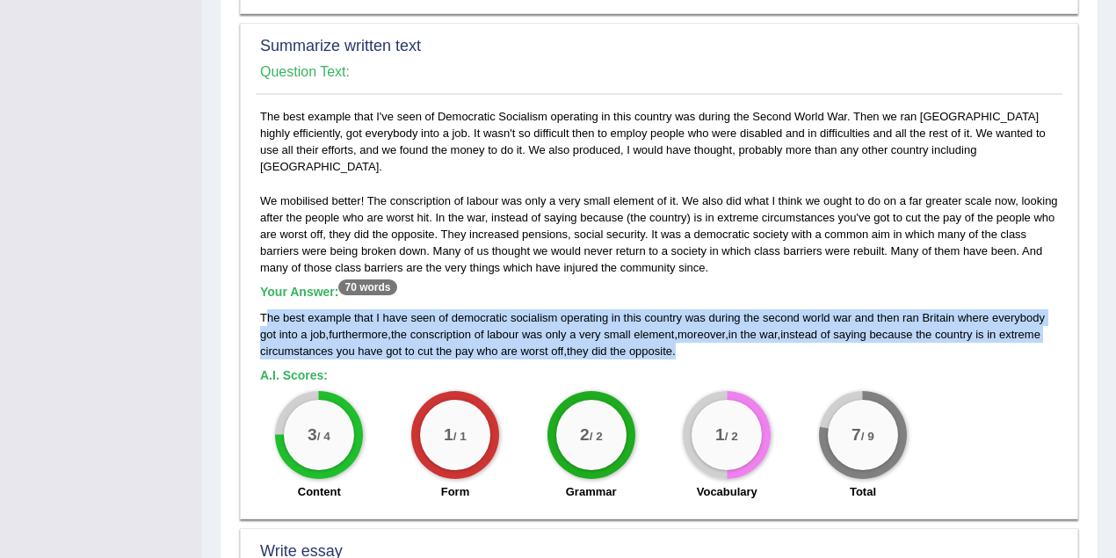
drag, startPoint x: 689, startPoint y: 309, endPoint x: 264, endPoint y: 281, distance: 426.4
click at [264, 309] on div "The best example that I have seen of democratic socialism operating in this cou…" at bounding box center [659, 334] width 798 height 50
click at [549, 311] on span "socialism" at bounding box center [534, 317] width 47 height 13
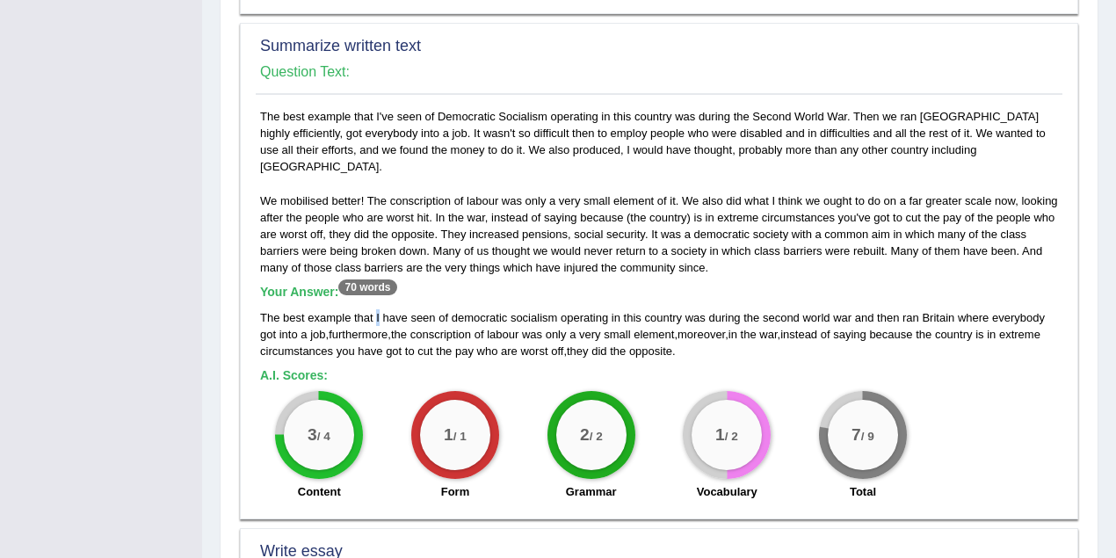
click at [374, 309] on div "The best example that I have seen of democratic socialism operating in this cou…" at bounding box center [659, 334] width 798 height 50
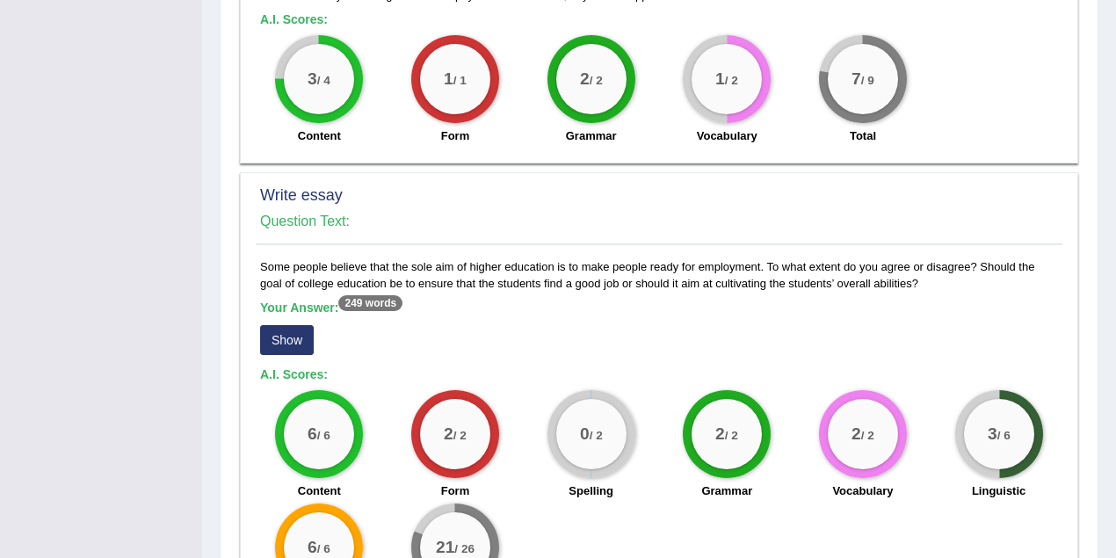
scroll to position [1328, 0]
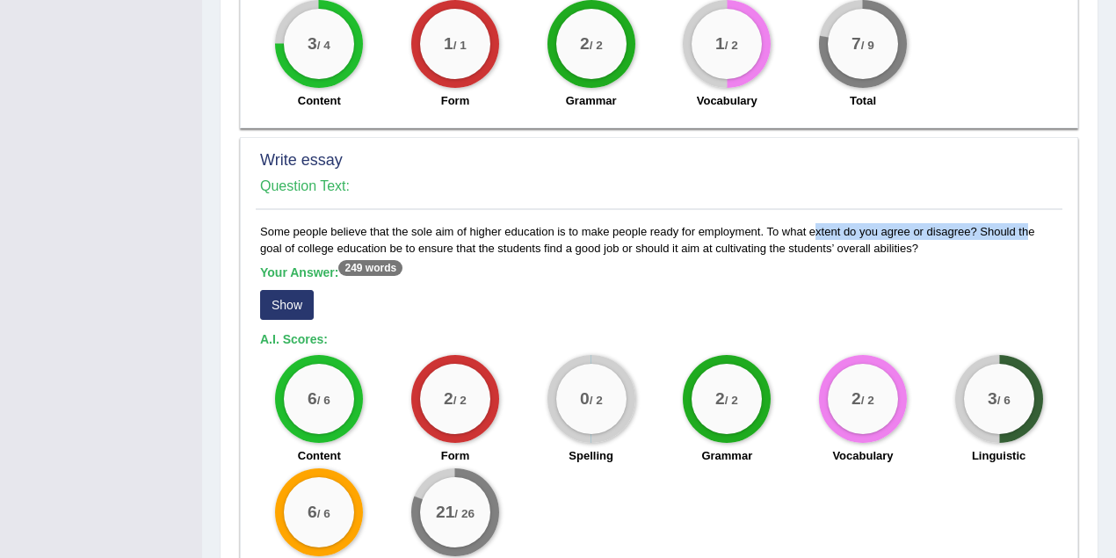
drag, startPoint x: 767, startPoint y: 193, endPoint x: 981, endPoint y: 191, distance: 214.5
click at [981, 223] on div "Some people believe that the sole aim of higher education is to make people rea…" at bounding box center [659, 405] width 807 height 365
drag, startPoint x: 928, startPoint y: 214, endPoint x: 263, endPoint y: 216, distance: 665.5
click at [263, 223] on div "Some people believe that the sole aim of higher education is to make people rea…" at bounding box center [659, 405] width 807 height 365
click at [908, 223] on div "Some people believe that the sole aim of higher education is to make people rea…" at bounding box center [659, 405] width 807 height 365
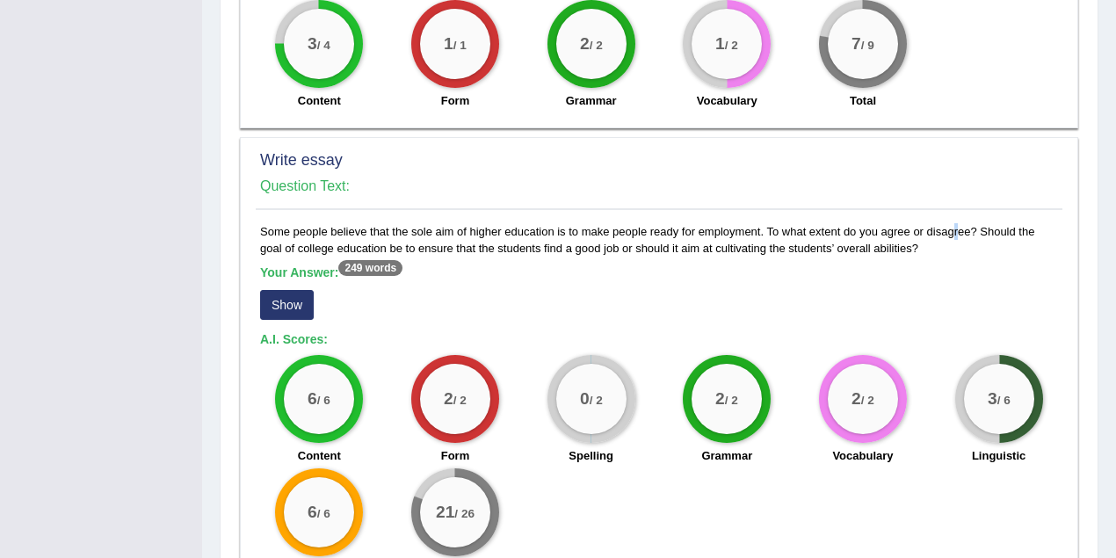
click at [908, 223] on div "Some people believe that the sole aim of higher education is to make people rea…" at bounding box center [659, 405] width 807 height 365
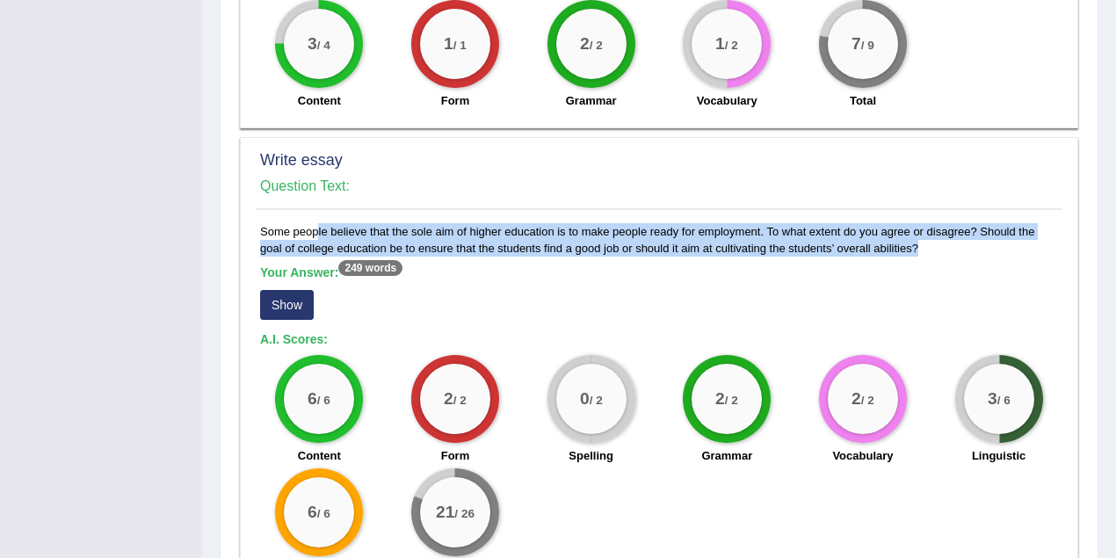
click at [908, 223] on div "Some people believe that the sole aim of higher education is to make people rea…" at bounding box center [659, 405] width 807 height 365
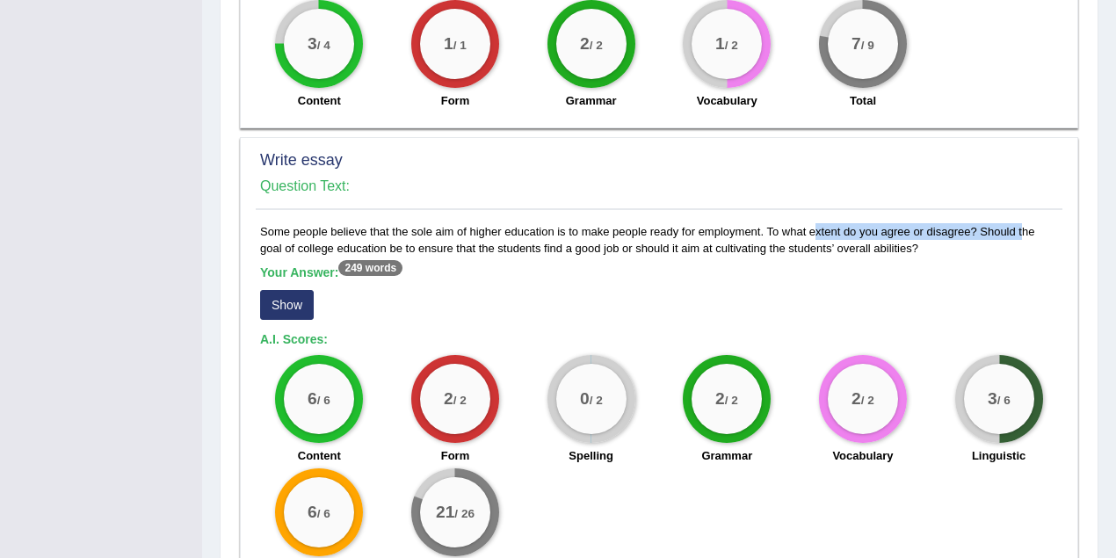
drag, startPoint x: 977, startPoint y: 197, endPoint x: 766, endPoint y: 200, distance: 211.0
click at [766, 223] on div "Some people believe that the sole aim of higher education is to make people rea…" at bounding box center [659, 405] width 807 height 365
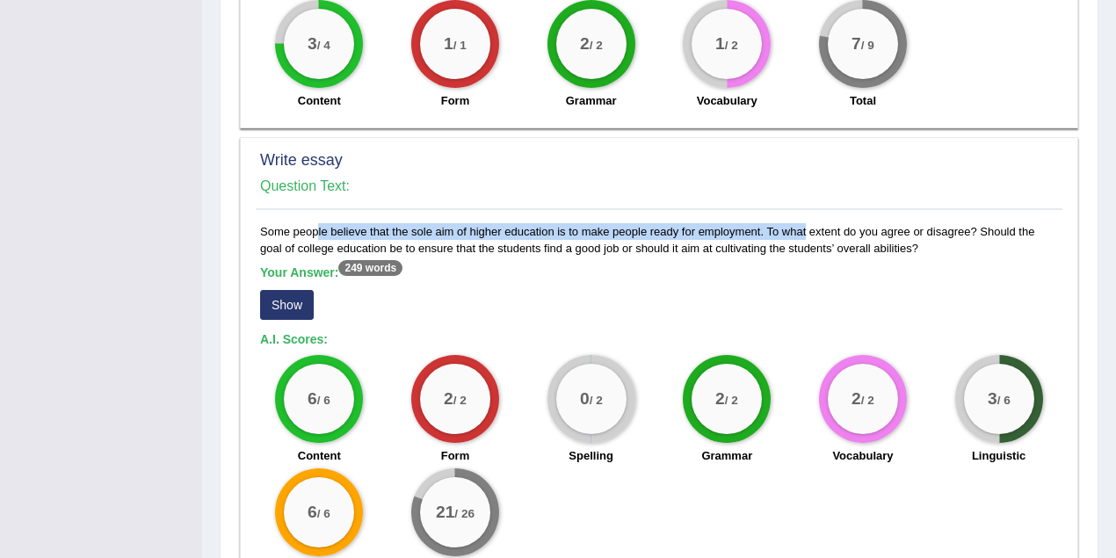
drag, startPoint x: 760, startPoint y: 193, endPoint x: 258, endPoint y: 188, distance: 502.9
click at [258, 223] on div "Some people believe that the sole aim of higher education is to make people rea…" at bounding box center [659, 405] width 807 height 365
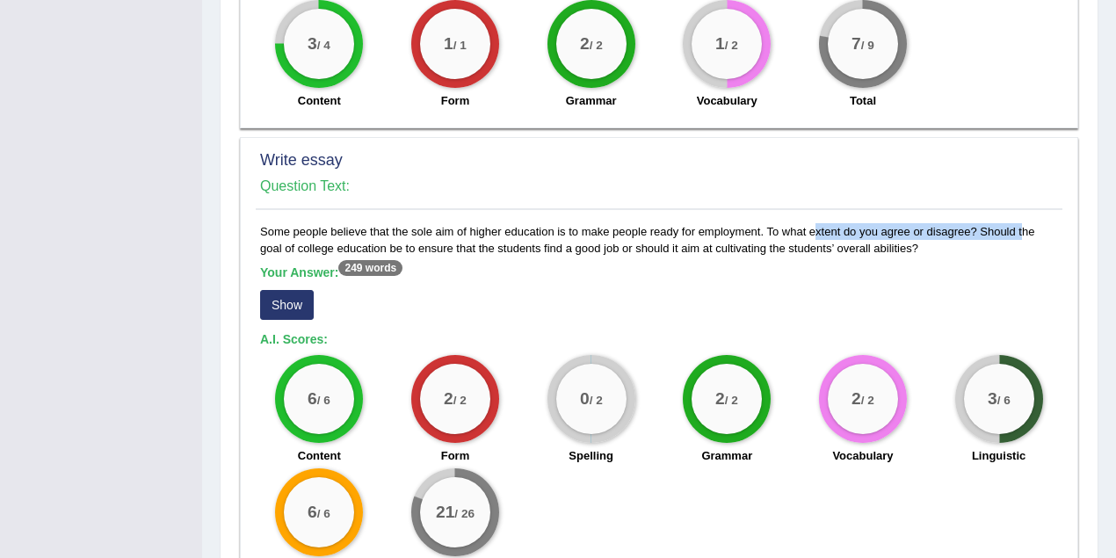
drag, startPoint x: 975, startPoint y: 193, endPoint x: 767, endPoint y: 192, distance: 208.4
click at [767, 223] on div "Some people believe that the sole aim of higher education is to make people rea…" at bounding box center [659, 405] width 807 height 365
click at [287, 290] on button "Show" at bounding box center [287, 305] width 54 height 30
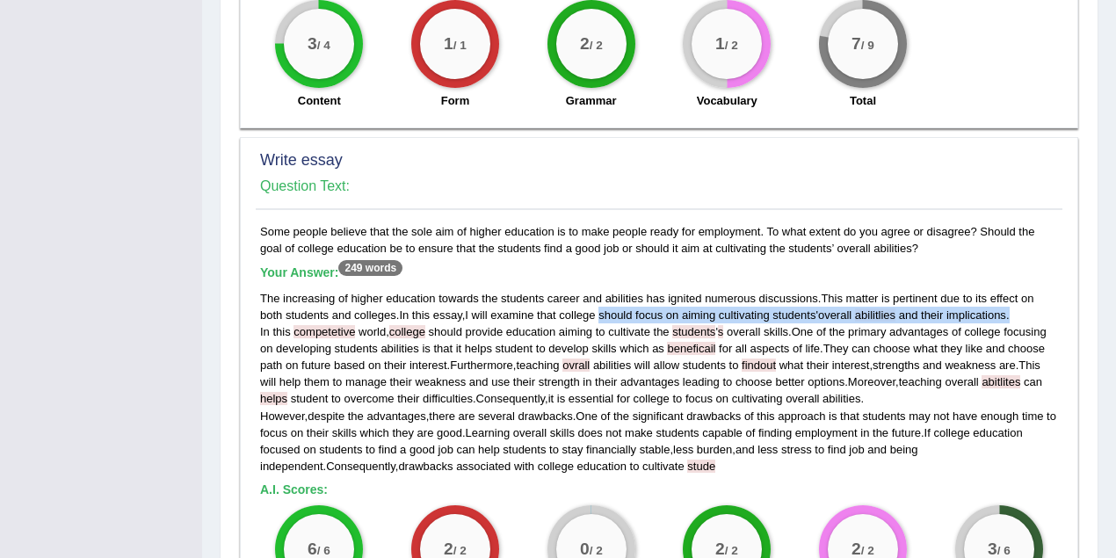
drag, startPoint x: 603, startPoint y: 274, endPoint x: 1030, endPoint y: 280, distance: 427.3
click at [1030, 290] on div "The increasing of higher education towards the students career and abilities ha…" at bounding box center [659, 382] width 798 height 185
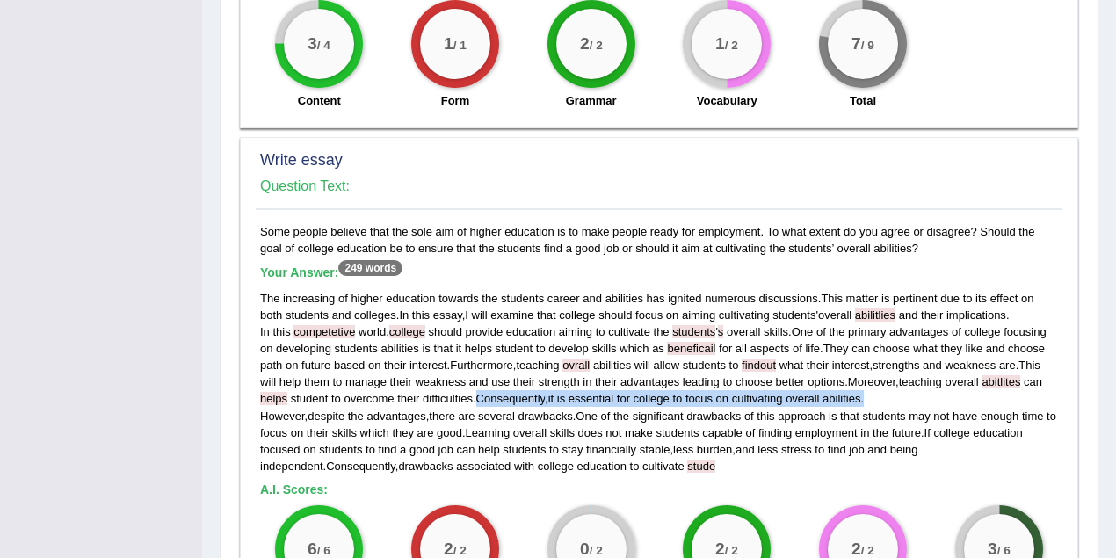
drag, startPoint x: 478, startPoint y: 360, endPoint x: 869, endPoint y: 362, distance: 391.2
click at [869, 362] on div "The increasing of higher education towards the students career and abilities ha…" at bounding box center [659, 382] width 798 height 185
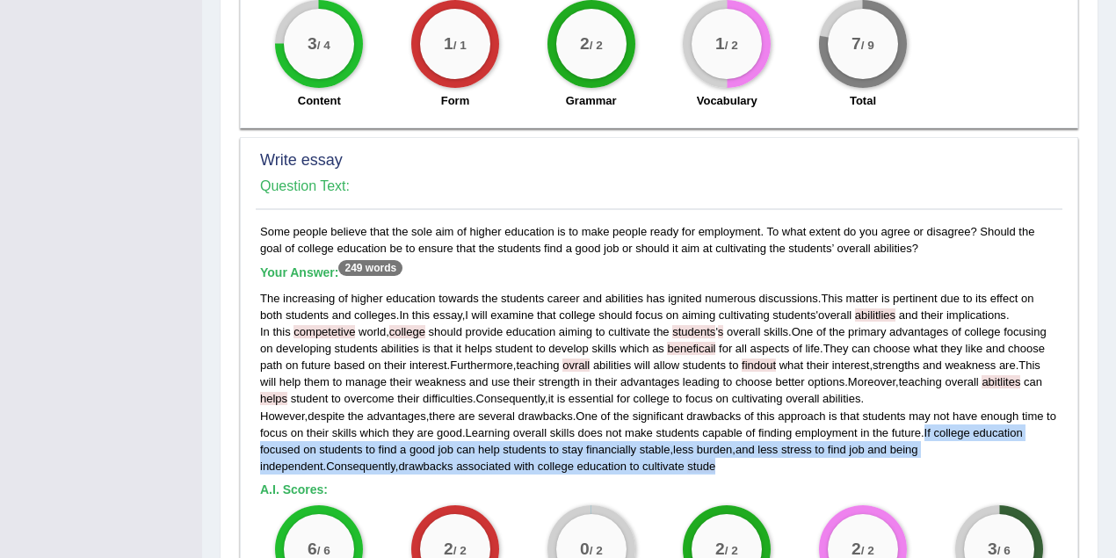
drag, startPoint x: 942, startPoint y: 394, endPoint x: 673, endPoint y: 431, distance: 270.7
click at [673, 431] on div "The increasing of higher education towards the students career and abilities ha…" at bounding box center [659, 382] width 798 height 185
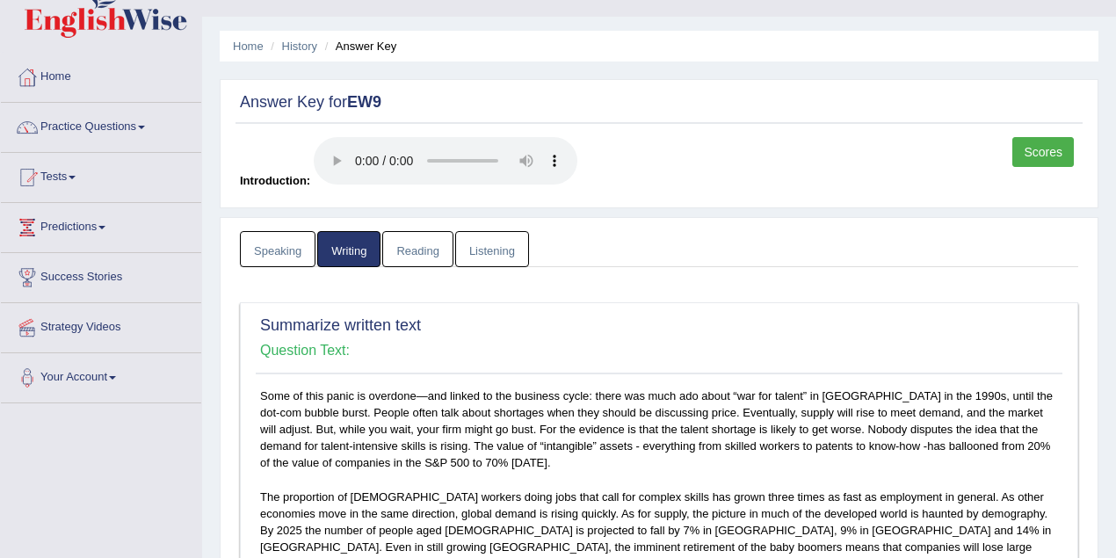
scroll to position [0, 0]
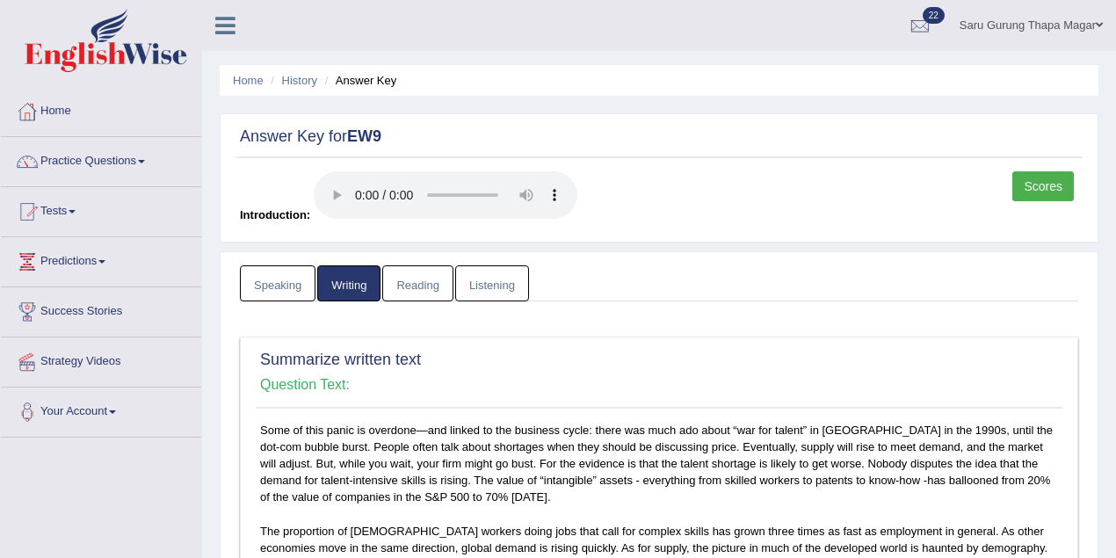
click at [1044, 182] on link "Scores" at bounding box center [1044, 186] width 62 height 30
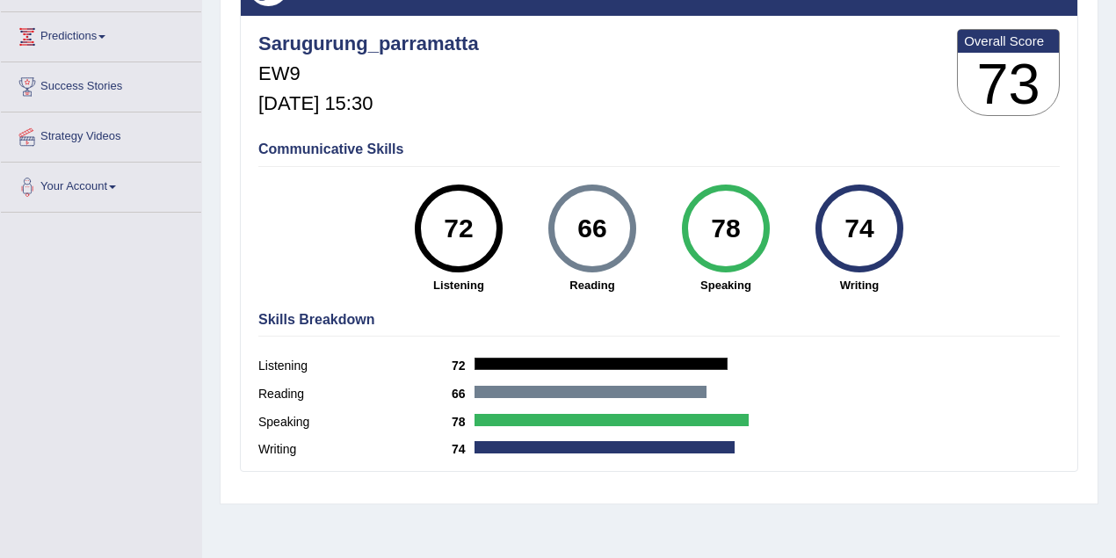
scroll to position [156, 0]
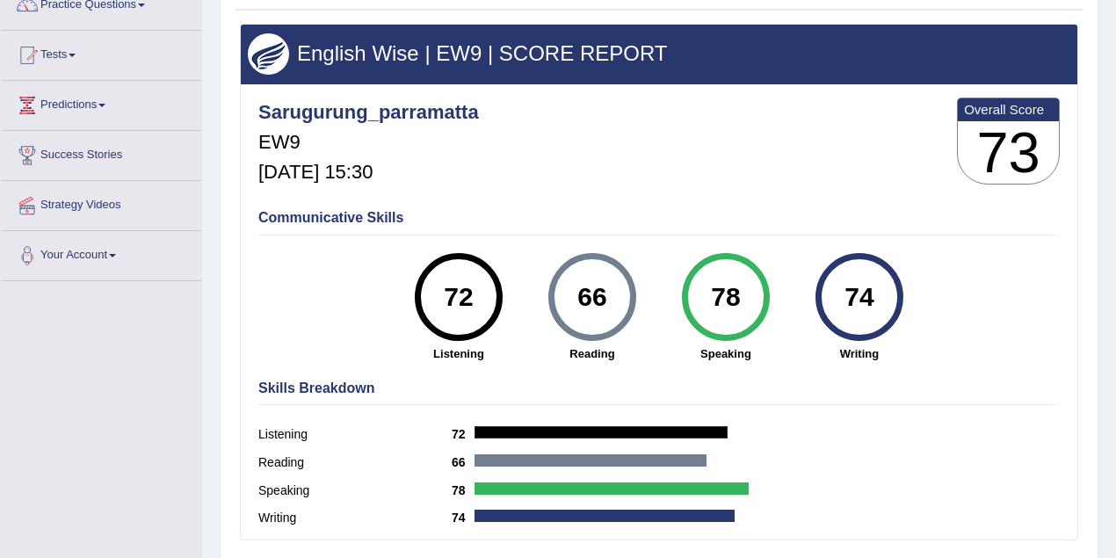
drag, startPoint x: 591, startPoint y: 297, endPoint x: 573, endPoint y: 298, distance: 17.6
click at [573, 298] on div "66" at bounding box center [592, 297] width 64 height 74
click at [513, 366] on div "English Wise | EW9 | SCORE REPORT Sarugurung_parramatta EW9 Oct 4, 2025, 15:30 …" at bounding box center [659, 282] width 839 height 517
drag, startPoint x: 854, startPoint y: 298, endPoint x: 835, endPoint y: 299, distance: 18.5
click at [835, 299] on div "74" at bounding box center [859, 297] width 64 height 74
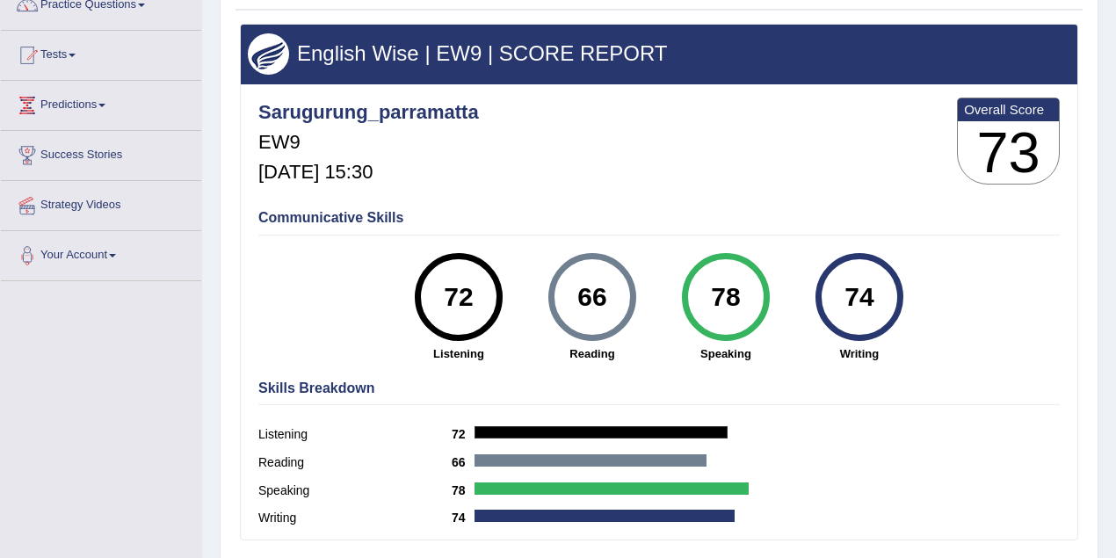
click at [860, 287] on div "74" at bounding box center [859, 297] width 64 height 74
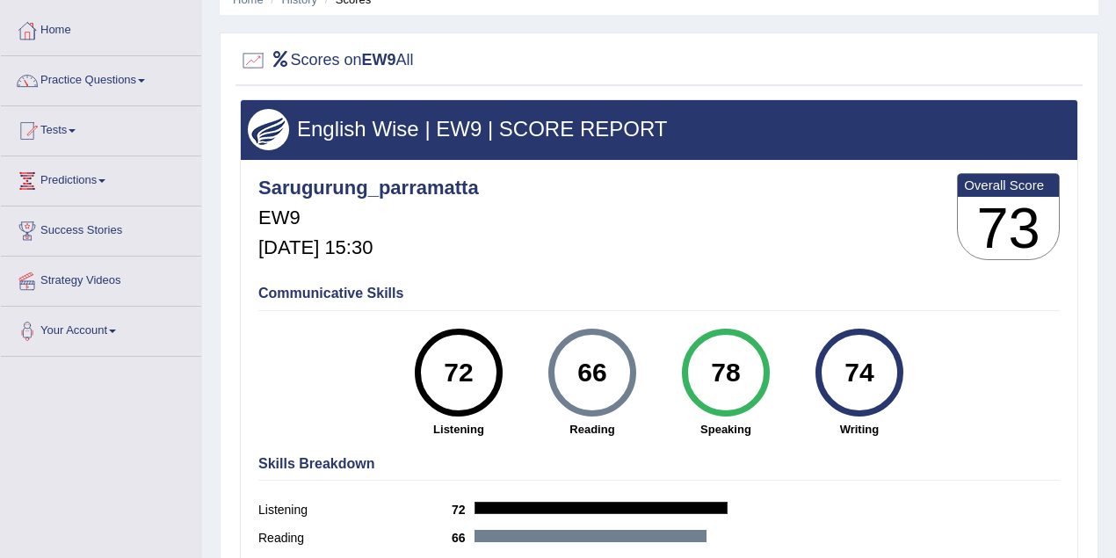
scroll to position [0, 0]
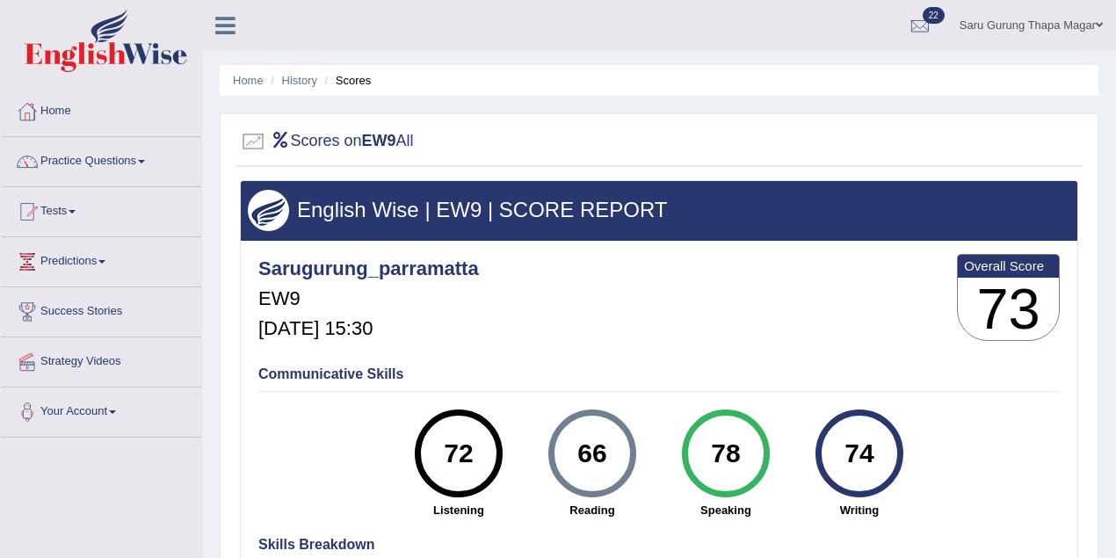
click at [1032, 25] on link "Saru Gurung Thapa Magar" at bounding box center [1032, 23] width 170 height 46
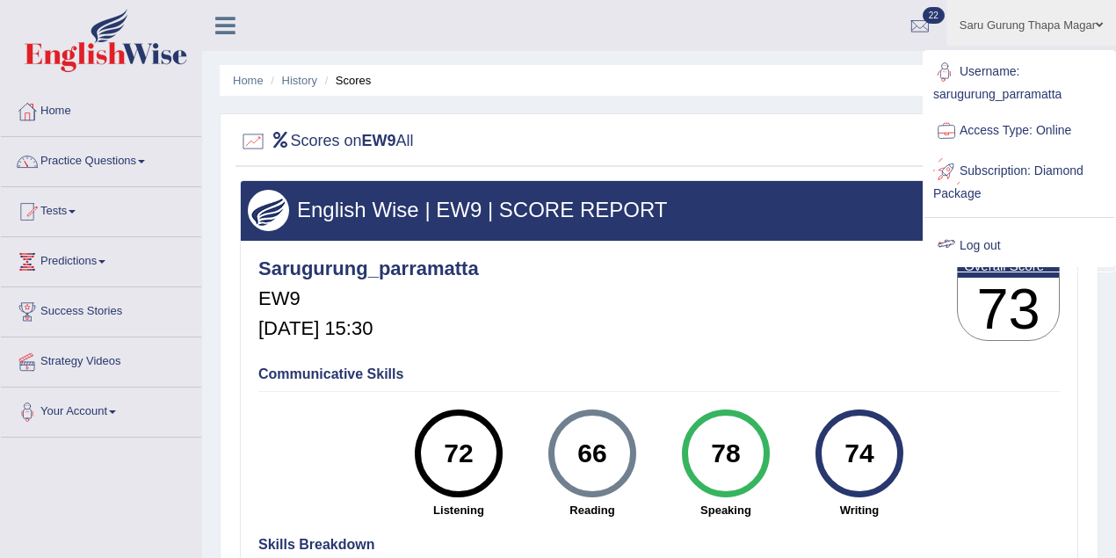
click at [965, 243] on link "Log out" at bounding box center [1020, 246] width 190 height 40
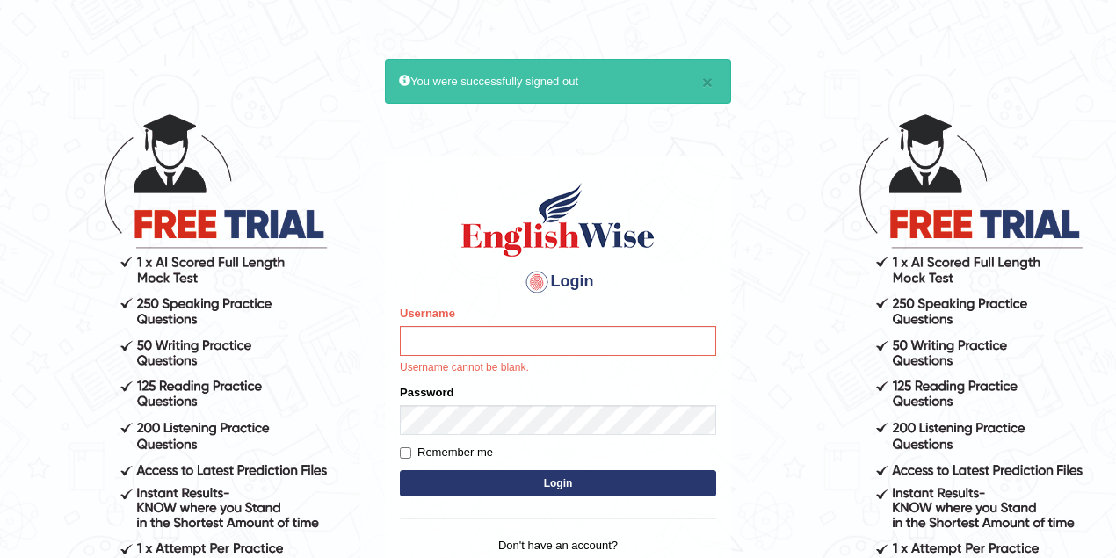
click at [453, 343] on input "Username" at bounding box center [558, 341] width 316 height 30
type input "sarugurung_parramatta"
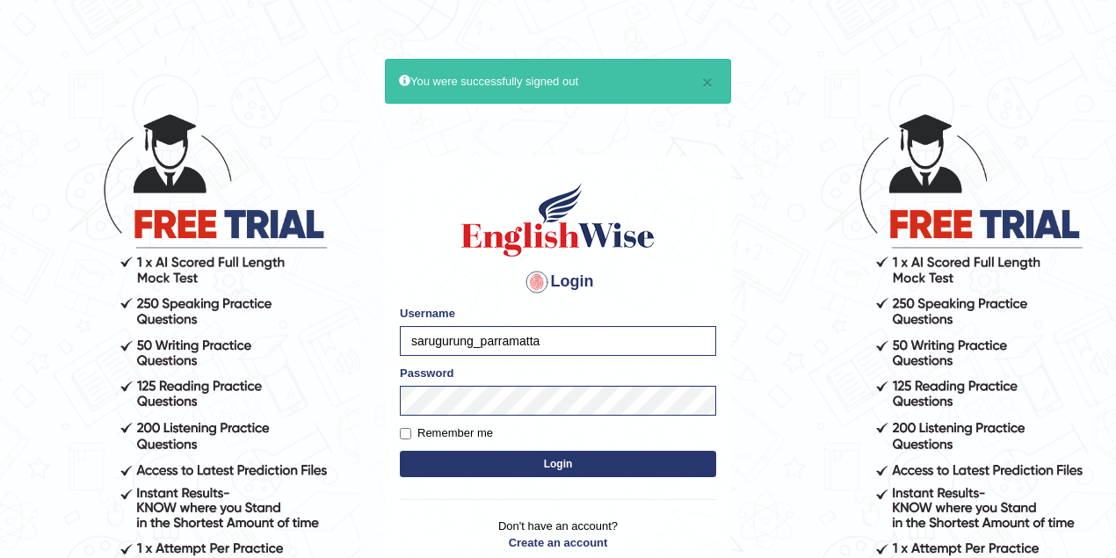
click at [517, 463] on button "Login" at bounding box center [558, 464] width 316 height 26
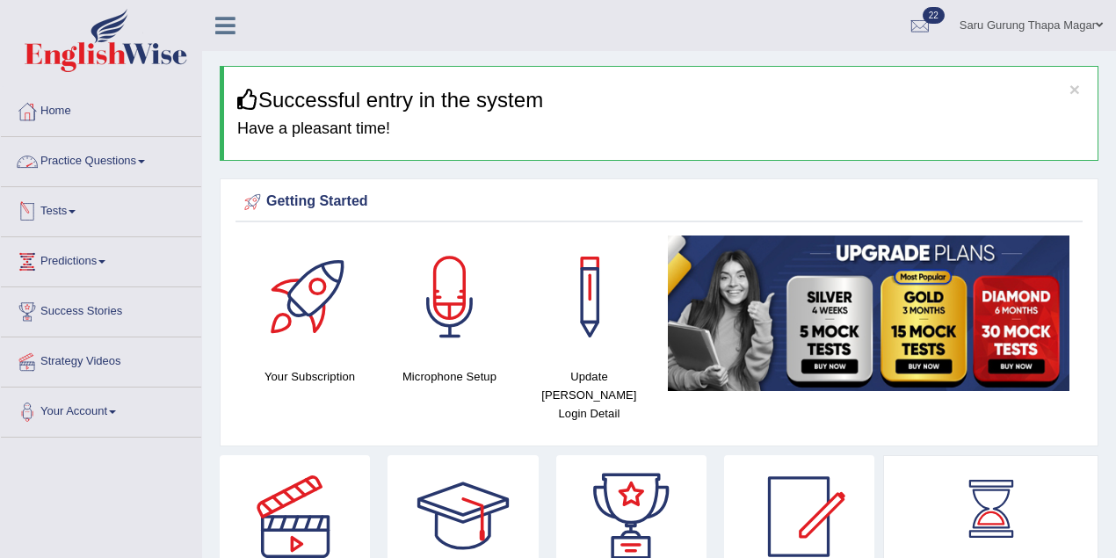
click at [81, 203] on link "Tests" at bounding box center [101, 209] width 200 height 44
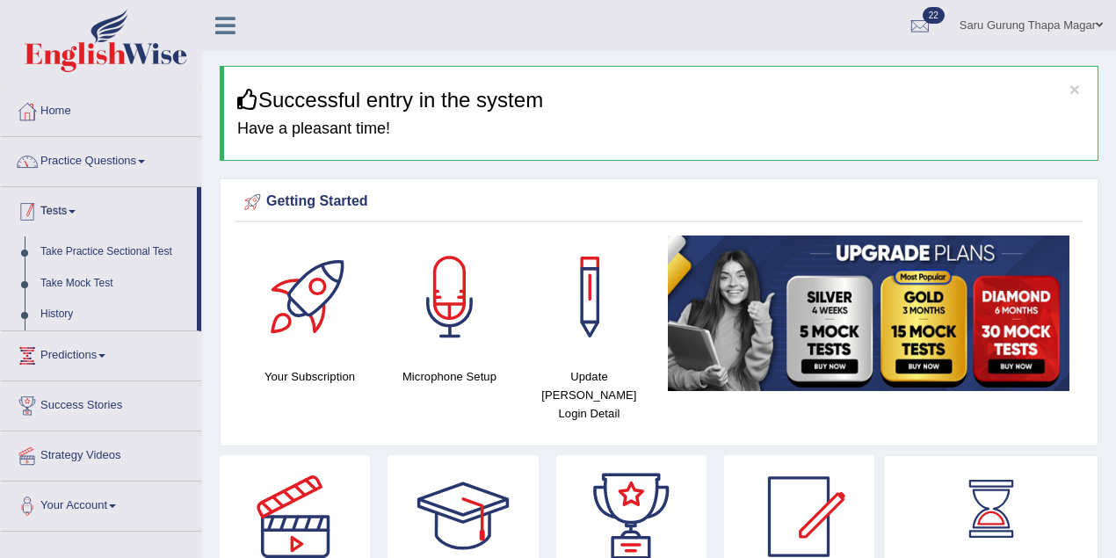
click at [104, 168] on link "Practice Questions" at bounding box center [101, 159] width 200 height 44
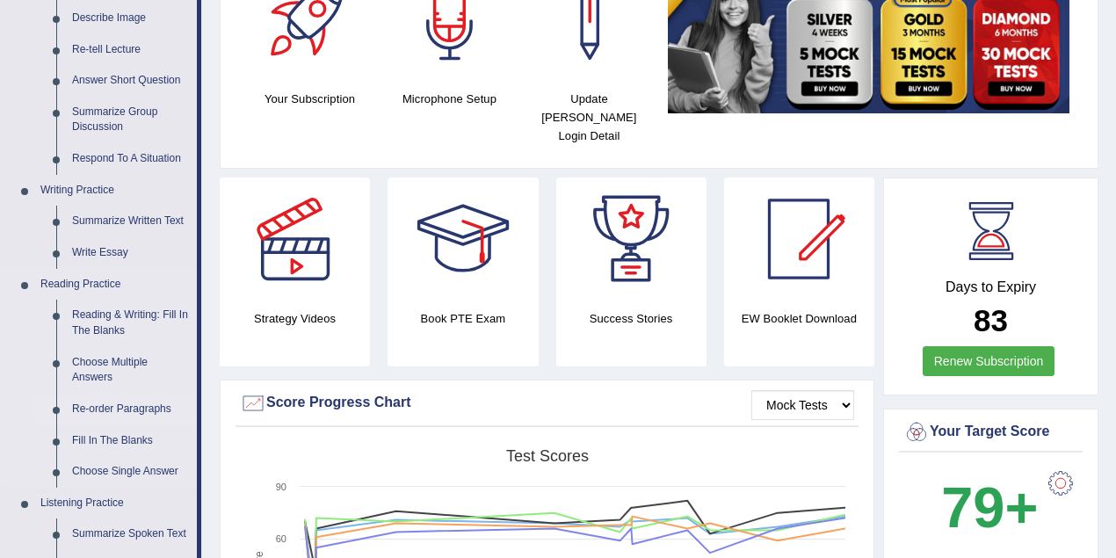
scroll to position [312, 0]
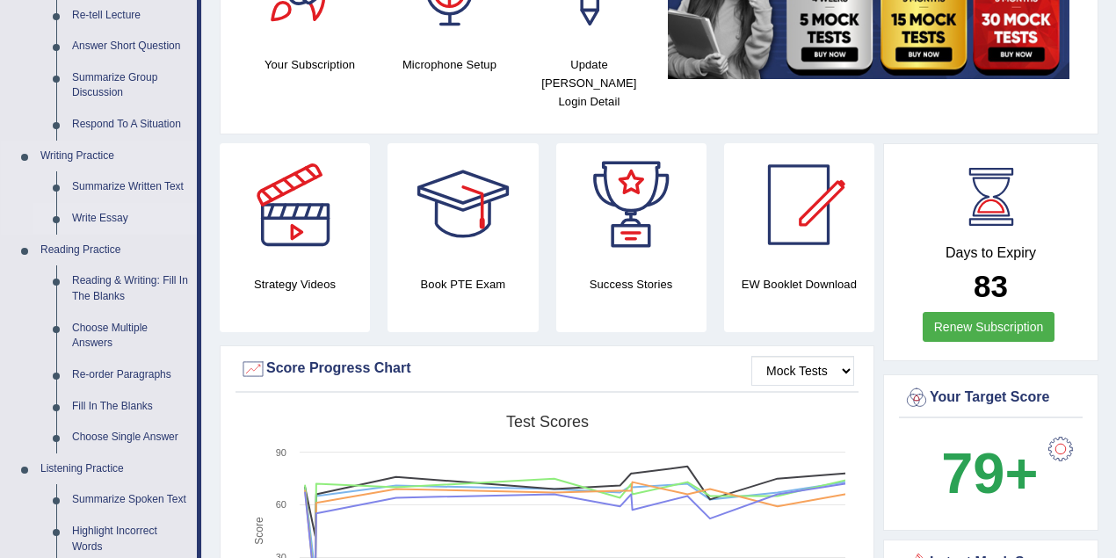
click at [107, 217] on link "Write Essay" at bounding box center [130, 219] width 133 height 32
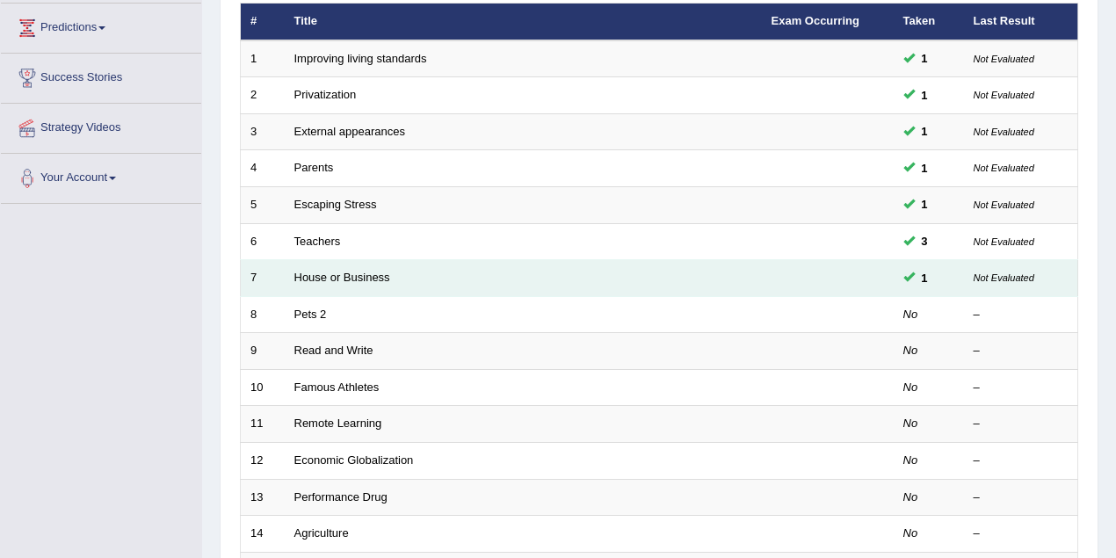
scroll to position [77, 0]
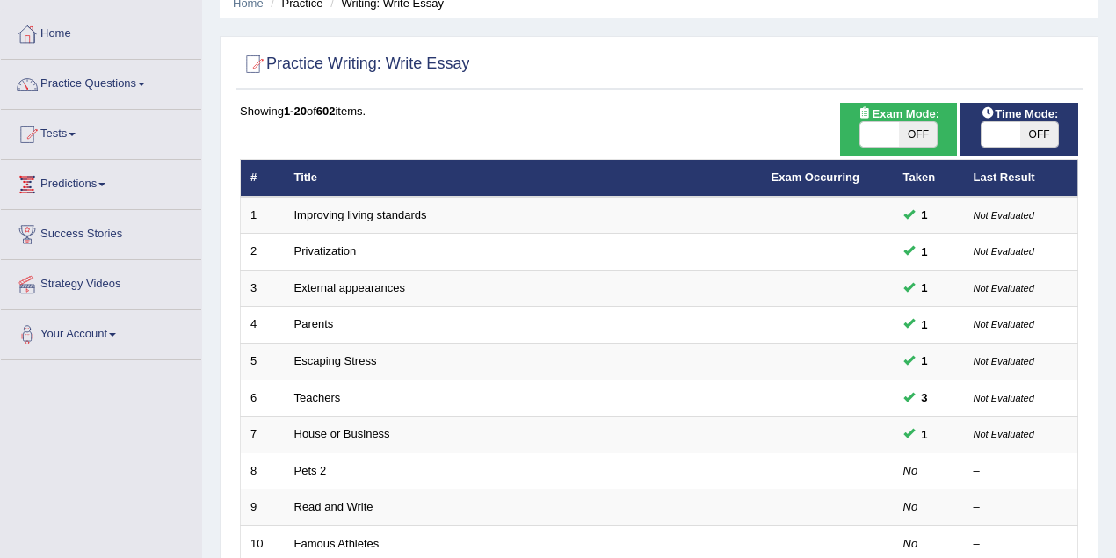
click at [927, 125] on span "OFF" at bounding box center [918, 134] width 39 height 25
checkbox input "true"
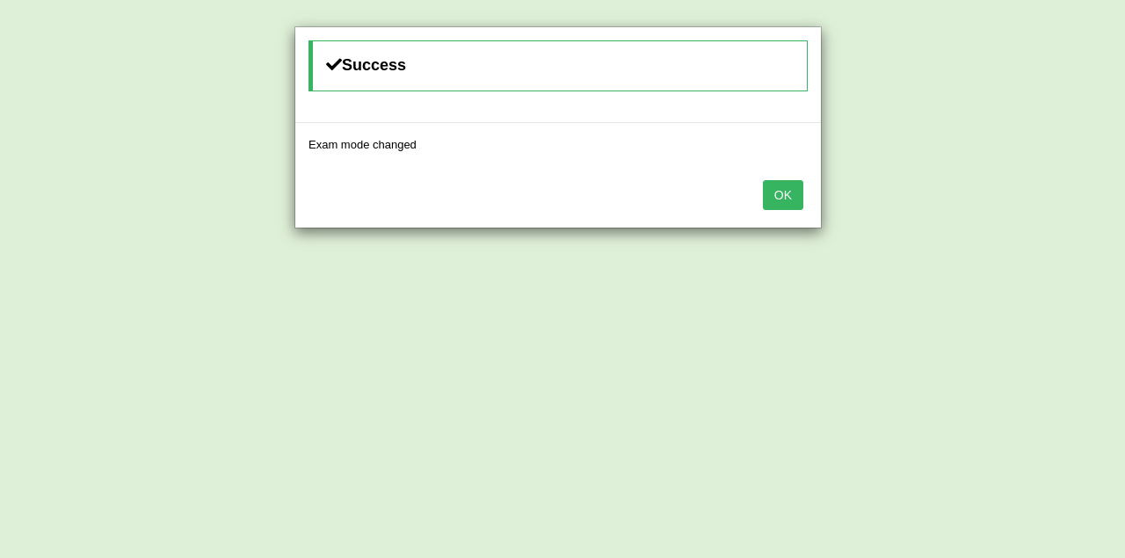
click at [782, 195] on button "OK" at bounding box center [783, 195] width 40 height 30
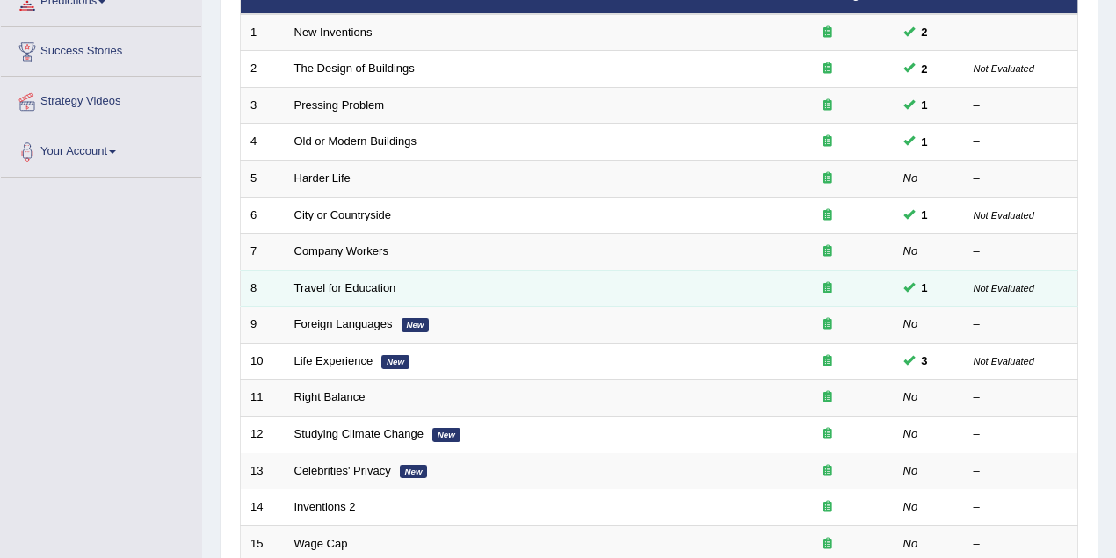
scroll to position [234, 0]
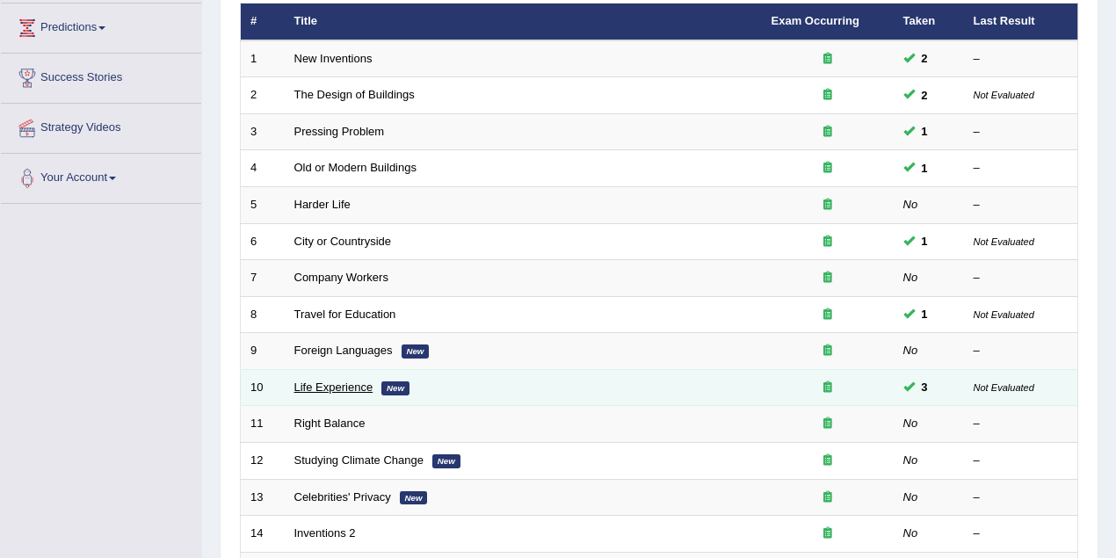
click at [338, 383] on link "Life Experience" at bounding box center [333, 387] width 79 height 13
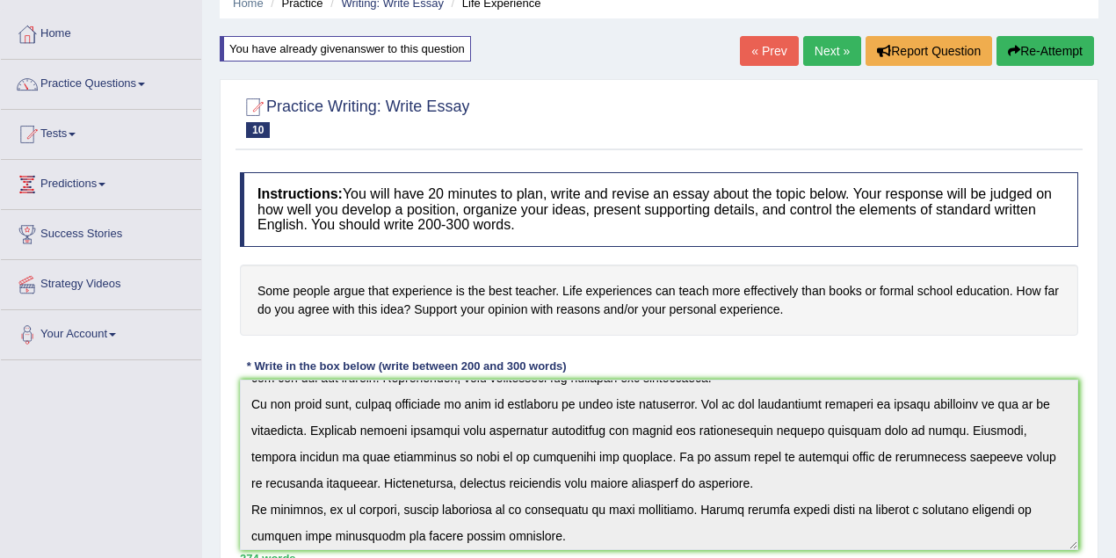
scroll to position [237, 0]
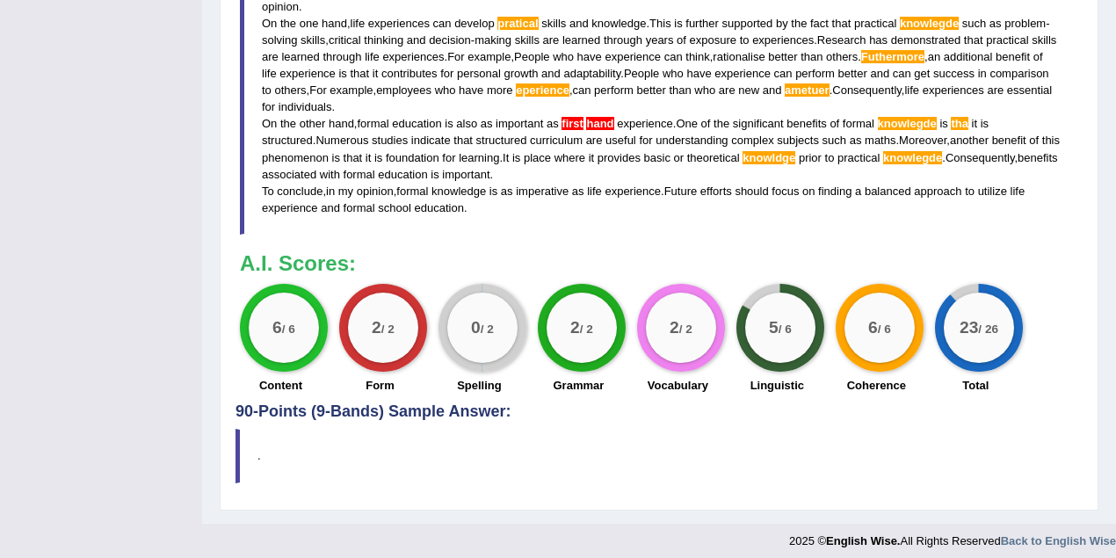
scroll to position [502, 0]
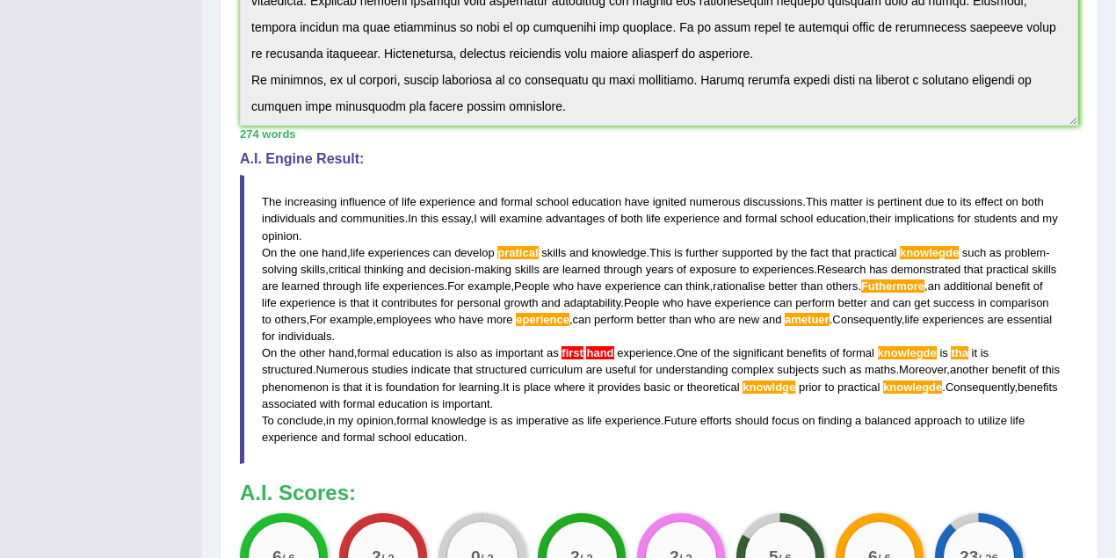
drag, startPoint x: 570, startPoint y: 394, endPoint x: 302, endPoint y: 369, distance: 268.4
click at [302, 369] on blockquote "The increasing influence of life experience and formal school education have ig…" at bounding box center [659, 319] width 839 height 289
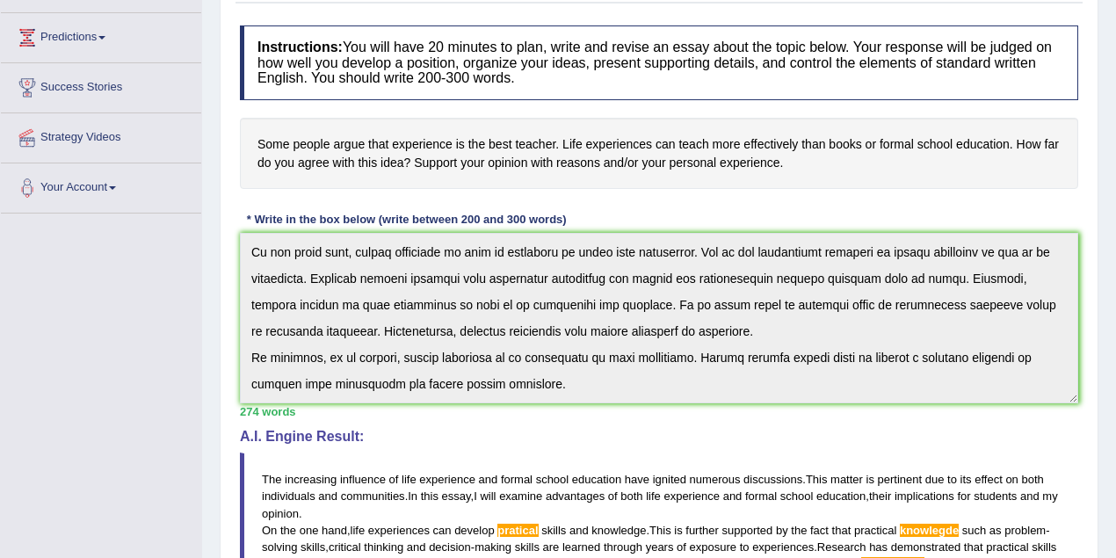
scroll to position [0, 0]
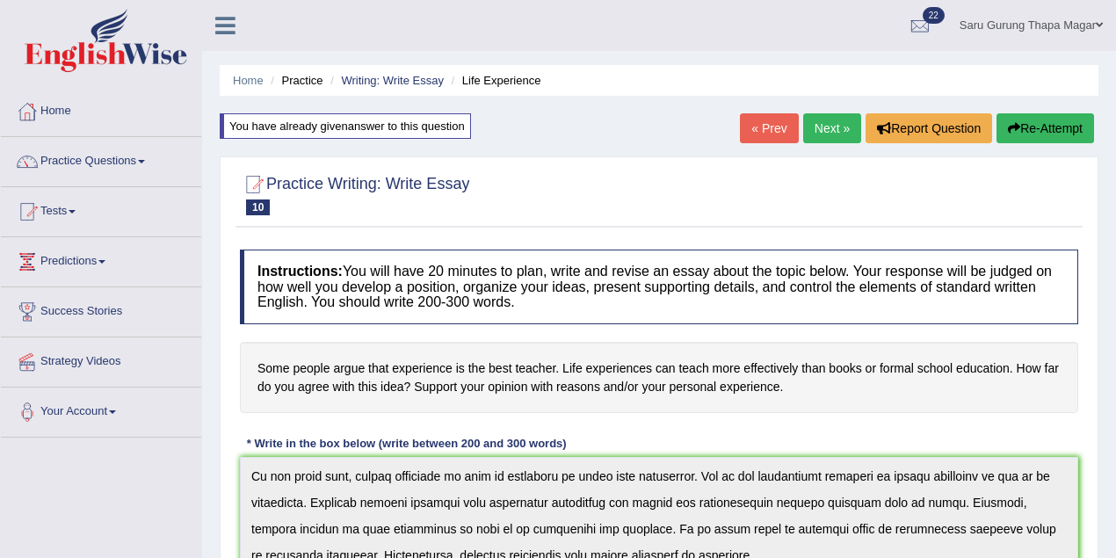
click at [717, 178] on div at bounding box center [659, 194] width 839 height 54
click at [1039, 17] on link "Saru Gurung Thapa Magar" at bounding box center [1032, 23] width 170 height 46
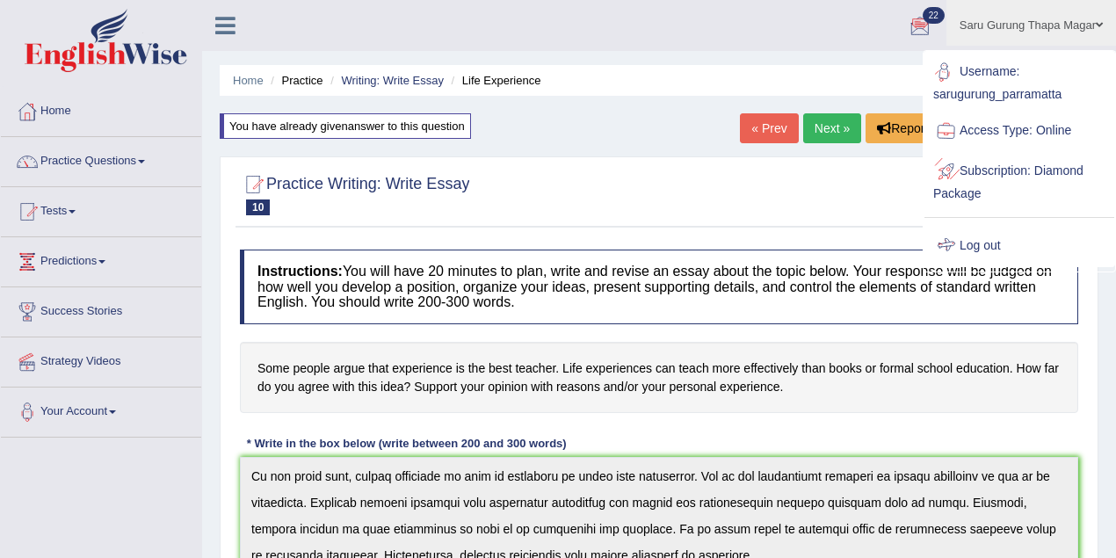
click at [1001, 244] on link "Log out" at bounding box center [1020, 246] width 190 height 40
